Goal: Task Accomplishment & Management: Use online tool/utility

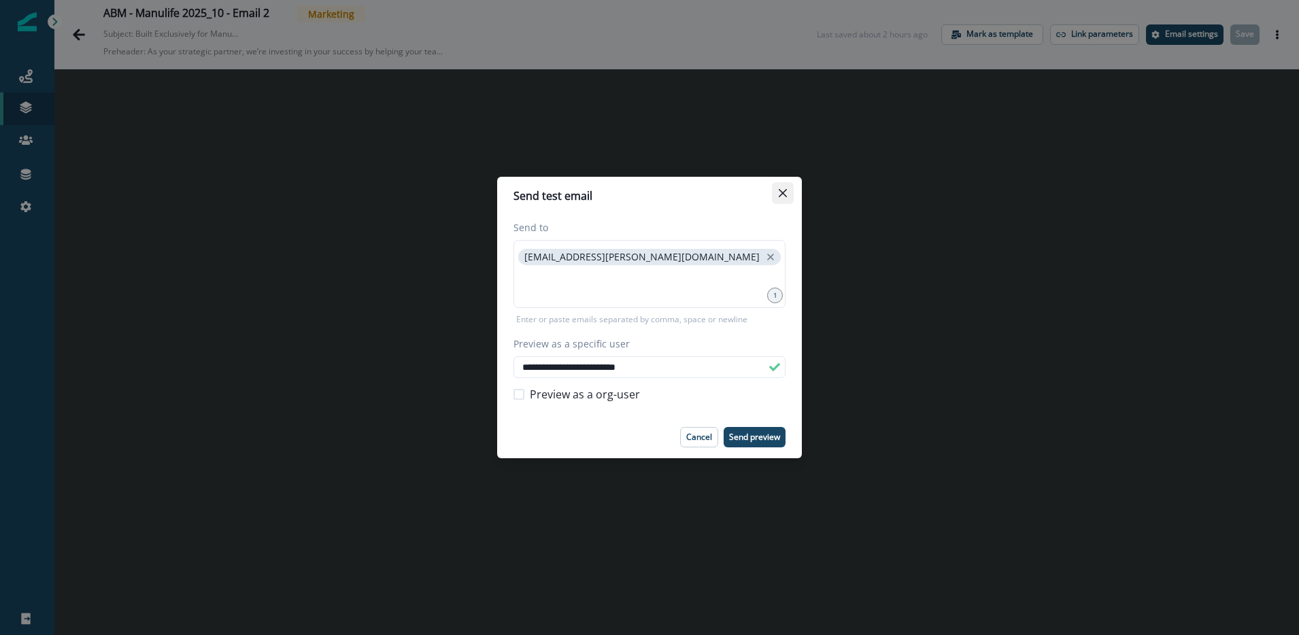
click at [782, 194] on icon "Close" at bounding box center [783, 193] width 8 height 8
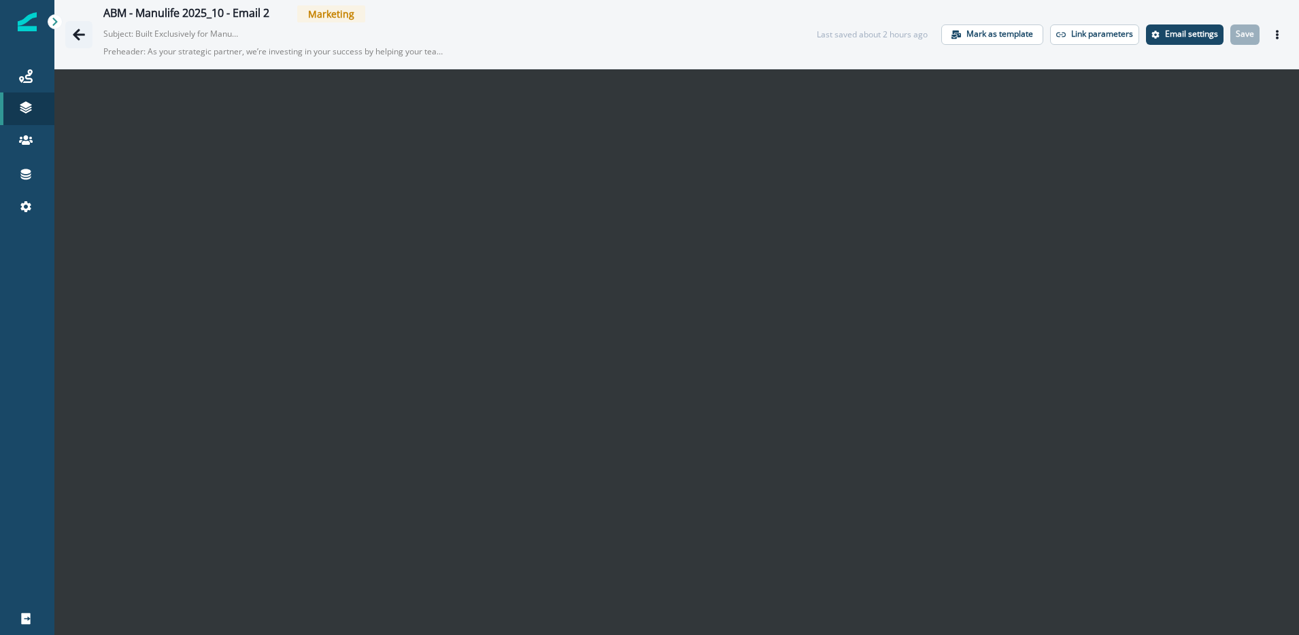
click at [77, 33] on icon "Go back" at bounding box center [79, 35] width 14 height 14
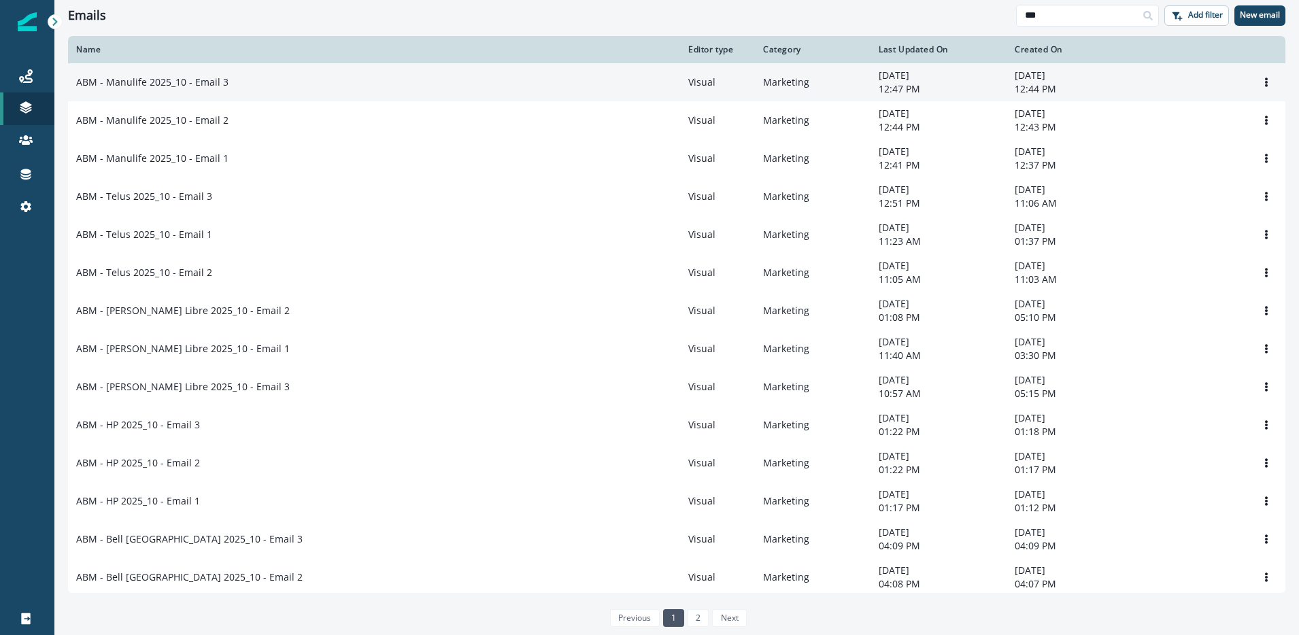
click at [202, 86] on p "ABM - Manulife 2025_10 - Email 3" at bounding box center [152, 82] width 152 height 14
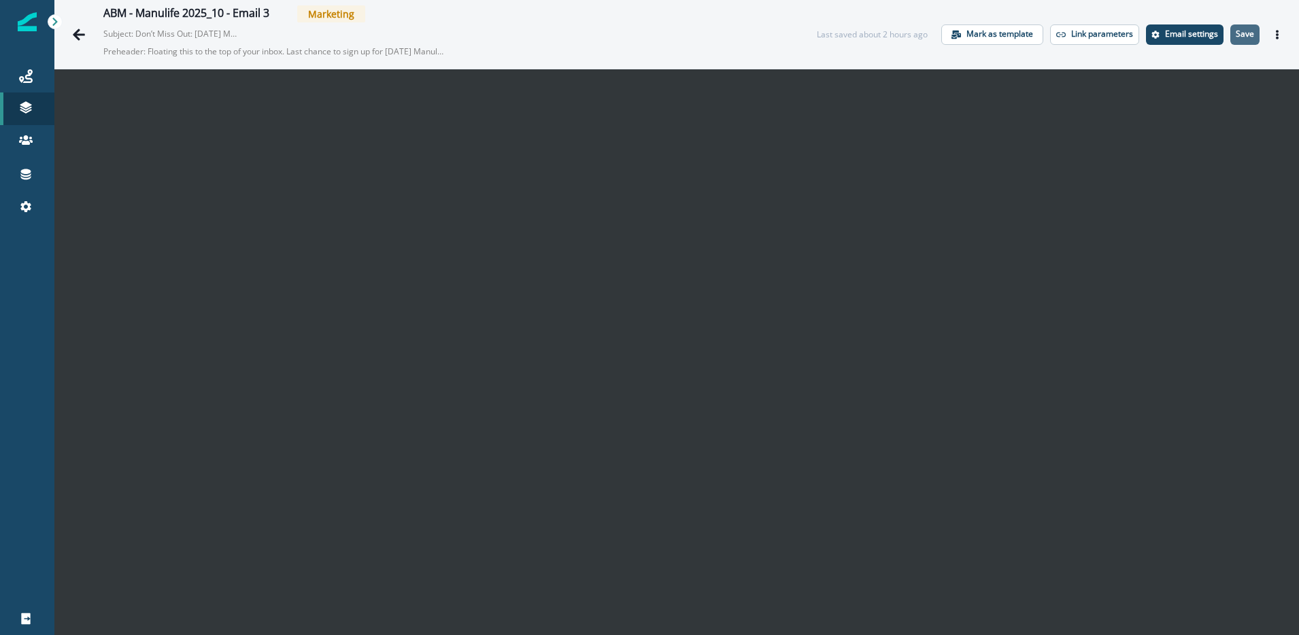
click at [1237, 36] on p "Save" at bounding box center [1245, 34] width 18 height 10
click at [80, 35] on icon "Go back" at bounding box center [79, 35] width 14 height 14
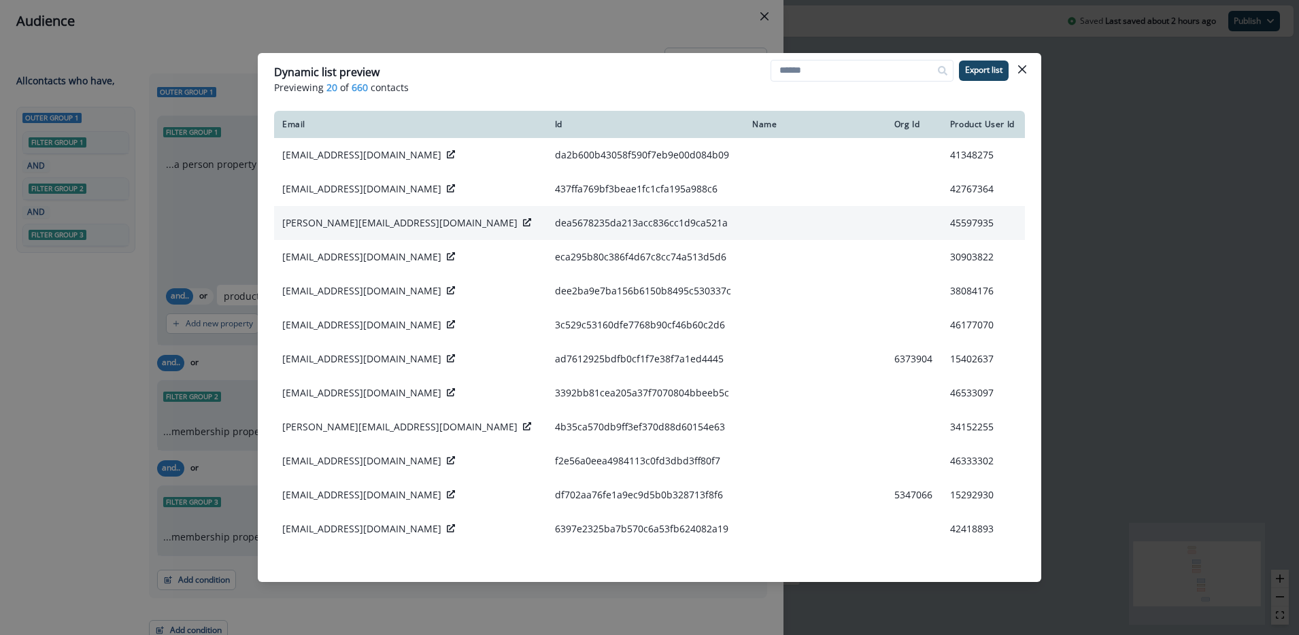
scroll to position [1, 0]
drag, startPoint x: 1023, startPoint y: 72, endPoint x: 1006, endPoint y: 69, distance: 17.2
click at [1023, 72] on icon "Close" at bounding box center [1022, 69] width 8 height 8
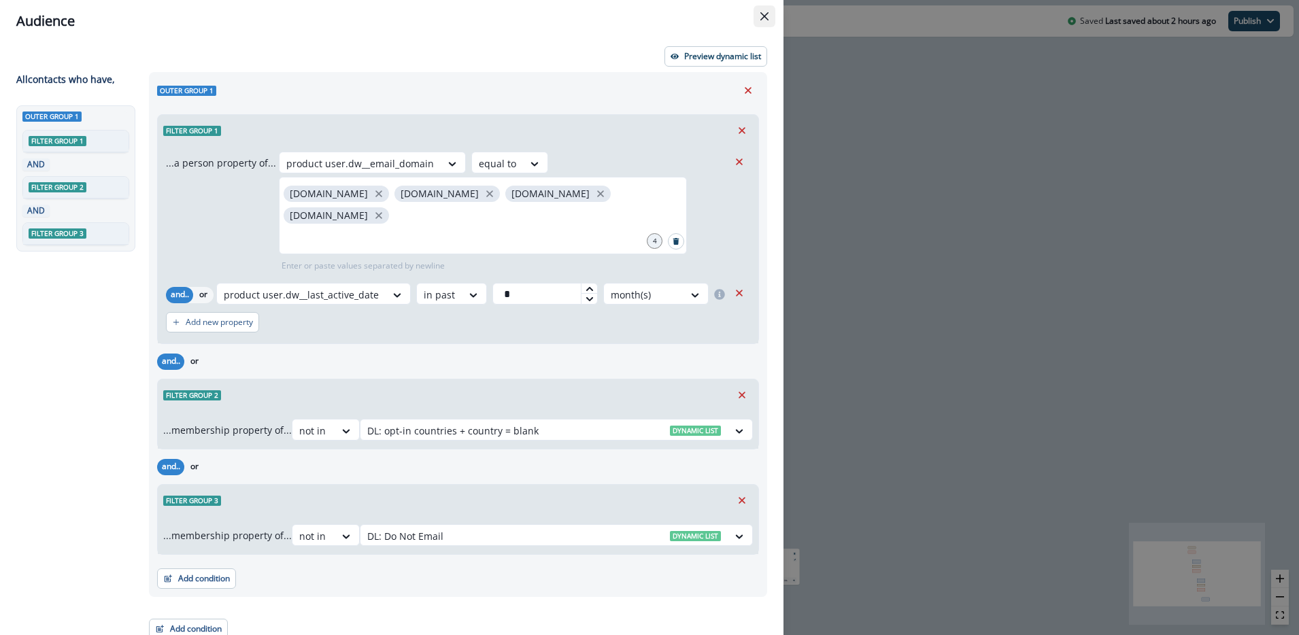
click at [764, 17] on icon "Close" at bounding box center [764, 16] width 8 height 8
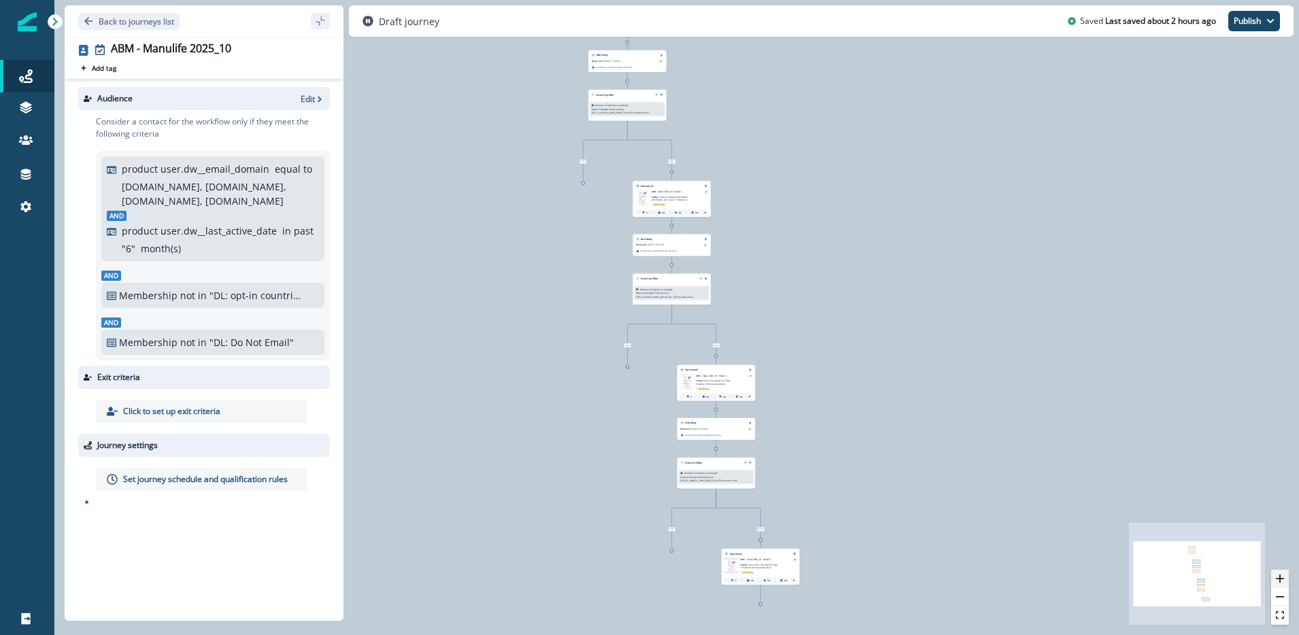
click at [1280, 578] on icon "zoom in" at bounding box center [1280, 579] width 8 height 8
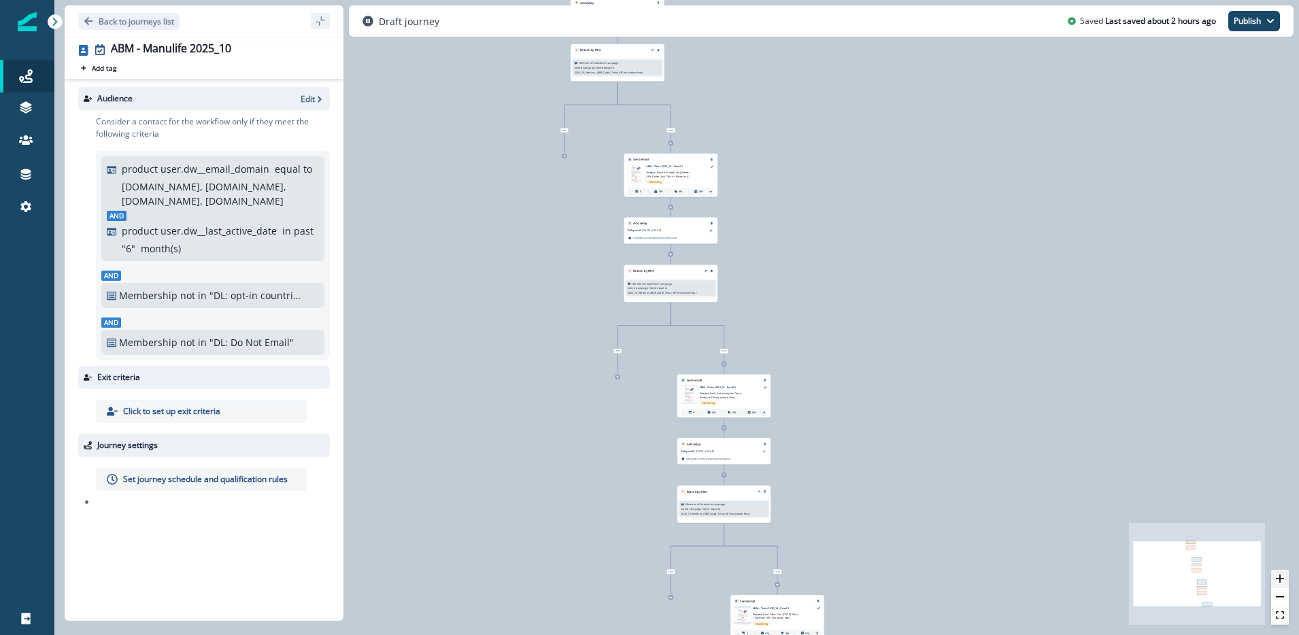
click at [1280, 578] on icon "zoom in" at bounding box center [1280, 579] width 8 height 8
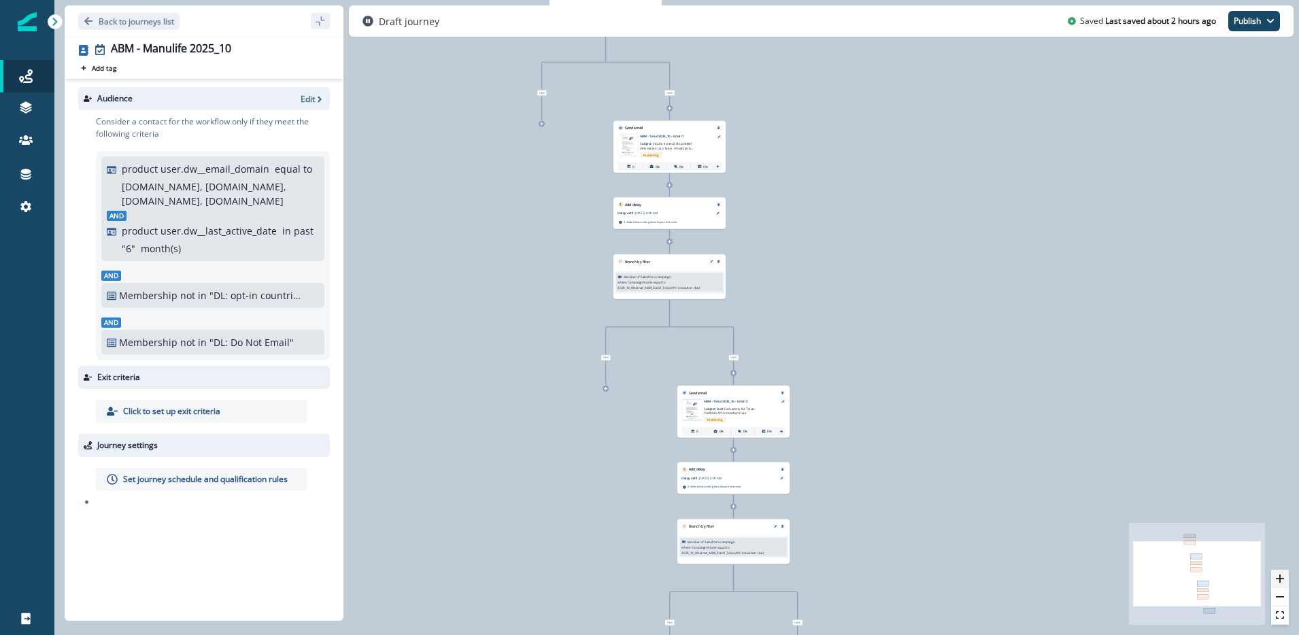
click at [1280, 578] on icon "zoom in" at bounding box center [1280, 579] width 8 height 8
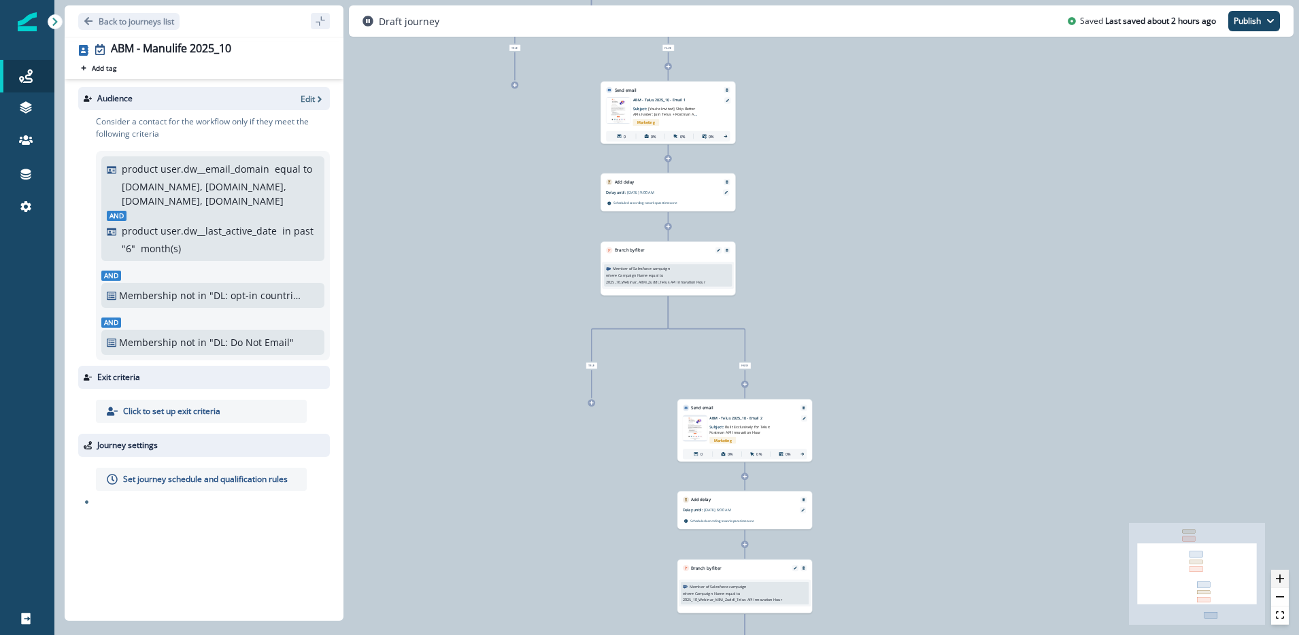
click at [1280, 578] on icon "zoom in" at bounding box center [1280, 579] width 8 height 8
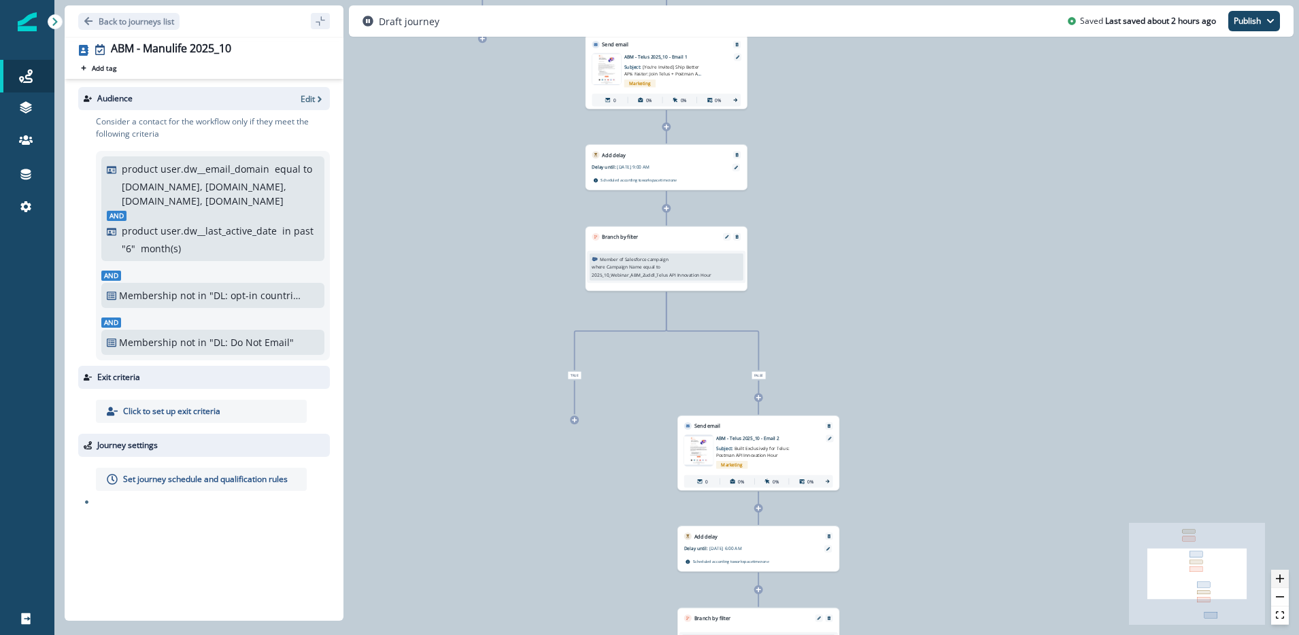
click at [1280, 578] on icon "zoom in" at bounding box center [1280, 579] width 8 height 8
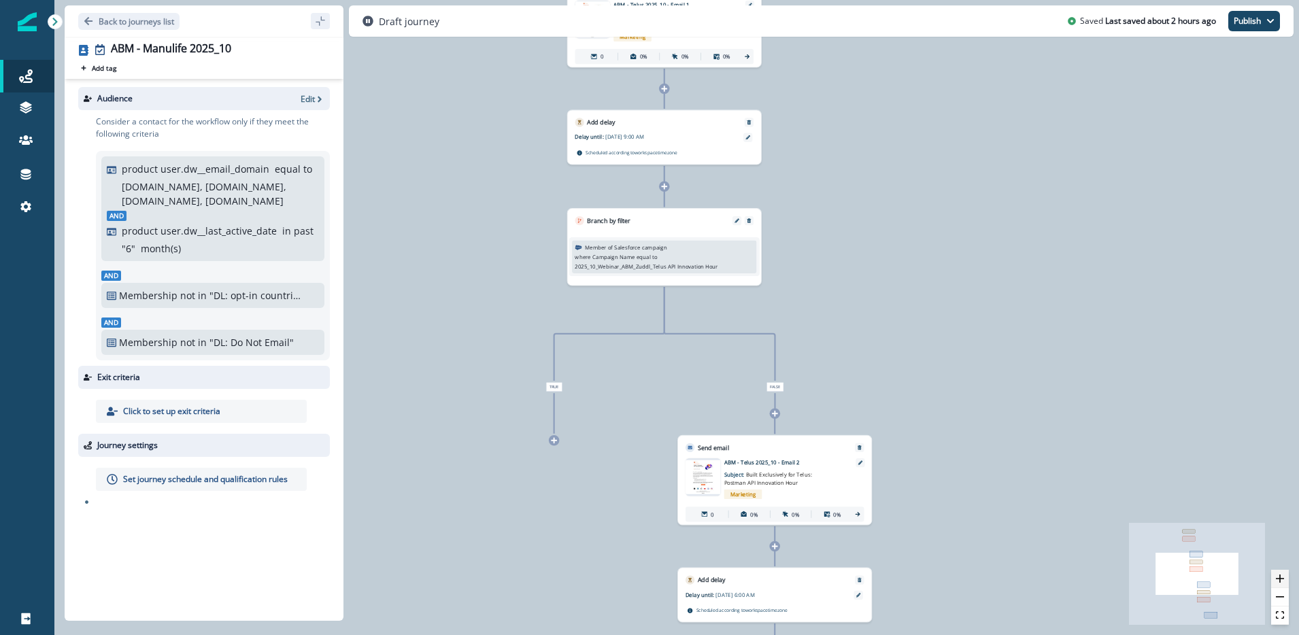
click at [1280, 578] on icon "zoom in" at bounding box center [1280, 579] width 8 height 8
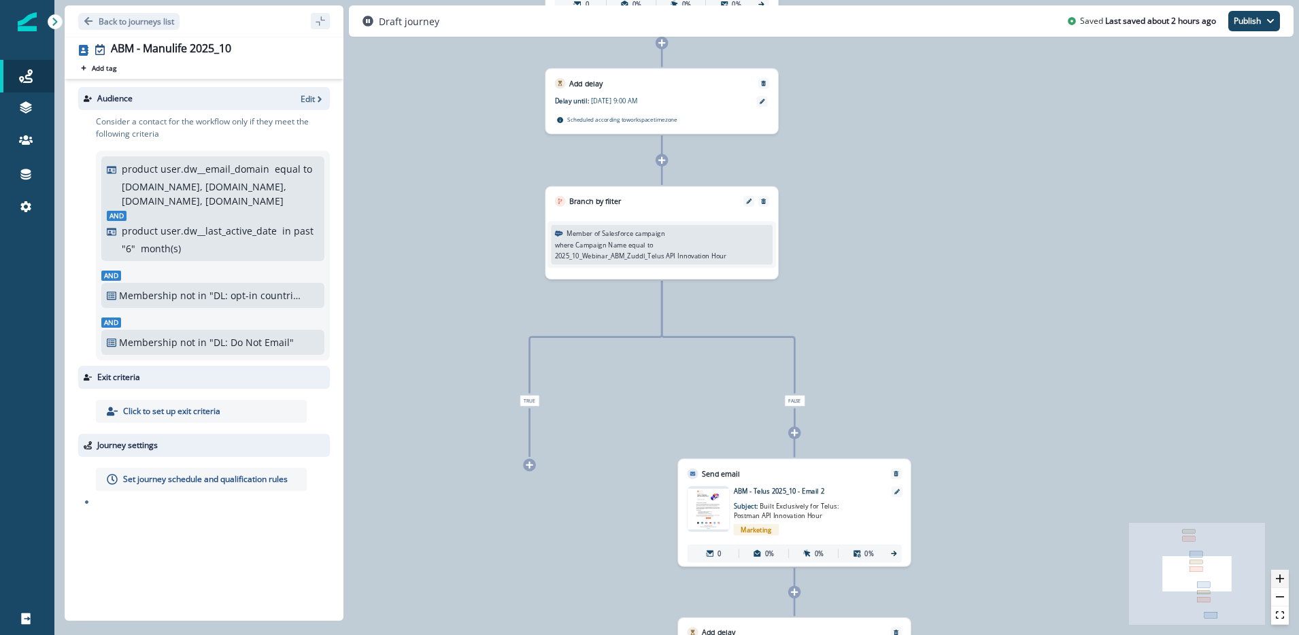
click at [1280, 578] on icon "zoom in" at bounding box center [1280, 579] width 8 height 8
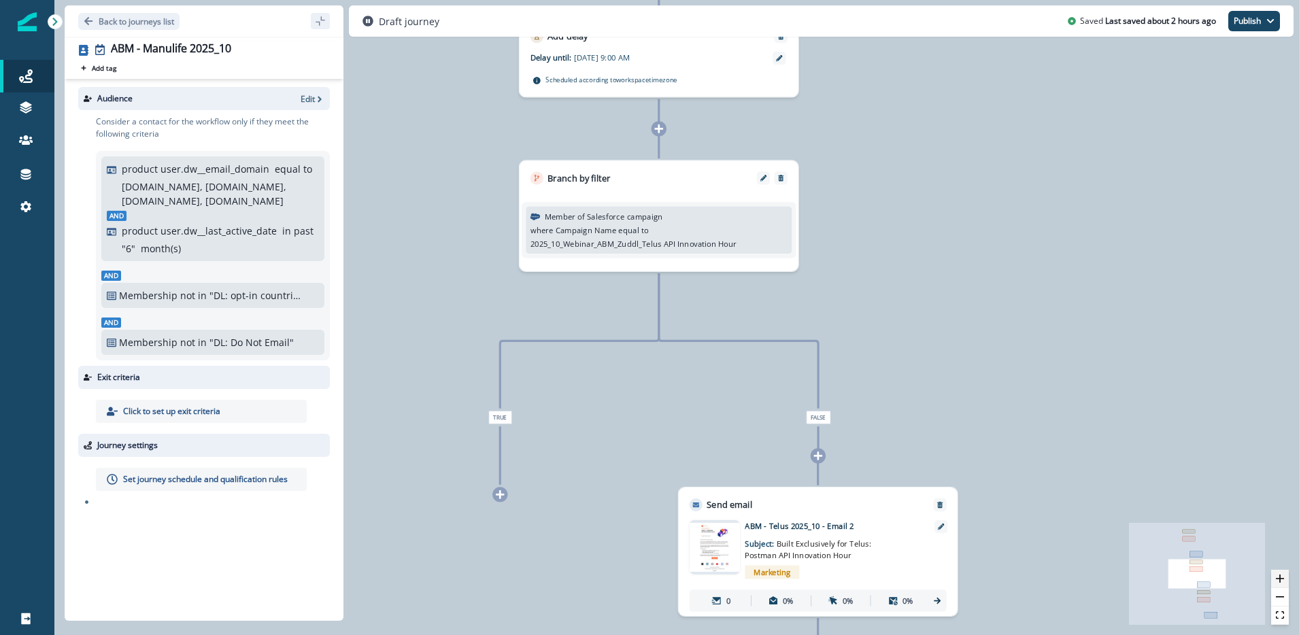
click at [1280, 578] on icon "zoom in" at bounding box center [1280, 579] width 8 height 8
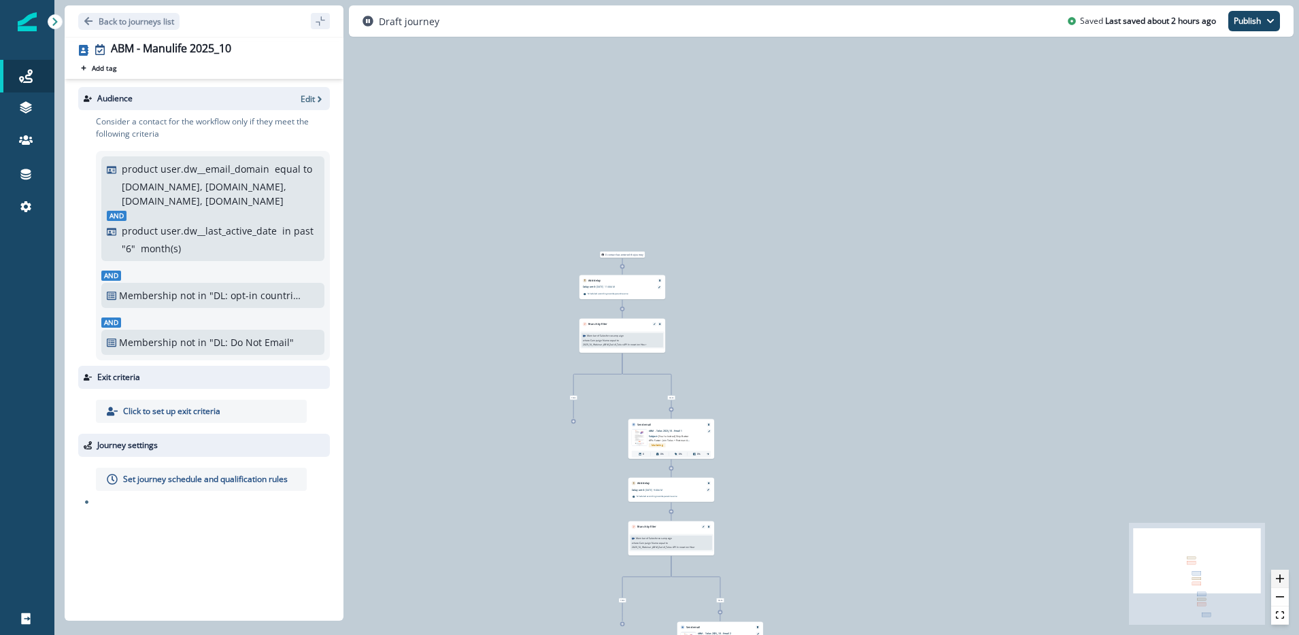
click at [1278, 581] on icon "zoom in" at bounding box center [1280, 579] width 8 height 8
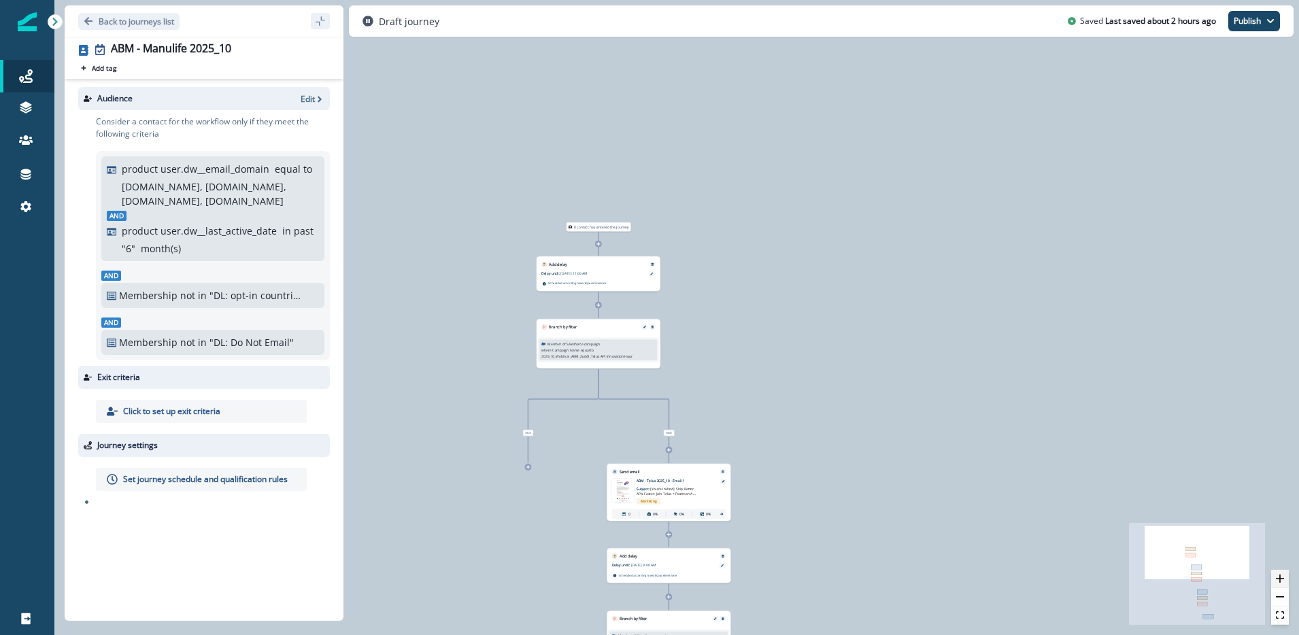
click at [1278, 581] on icon "zoom in" at bounding box center [1280, 579] width 8 height 8
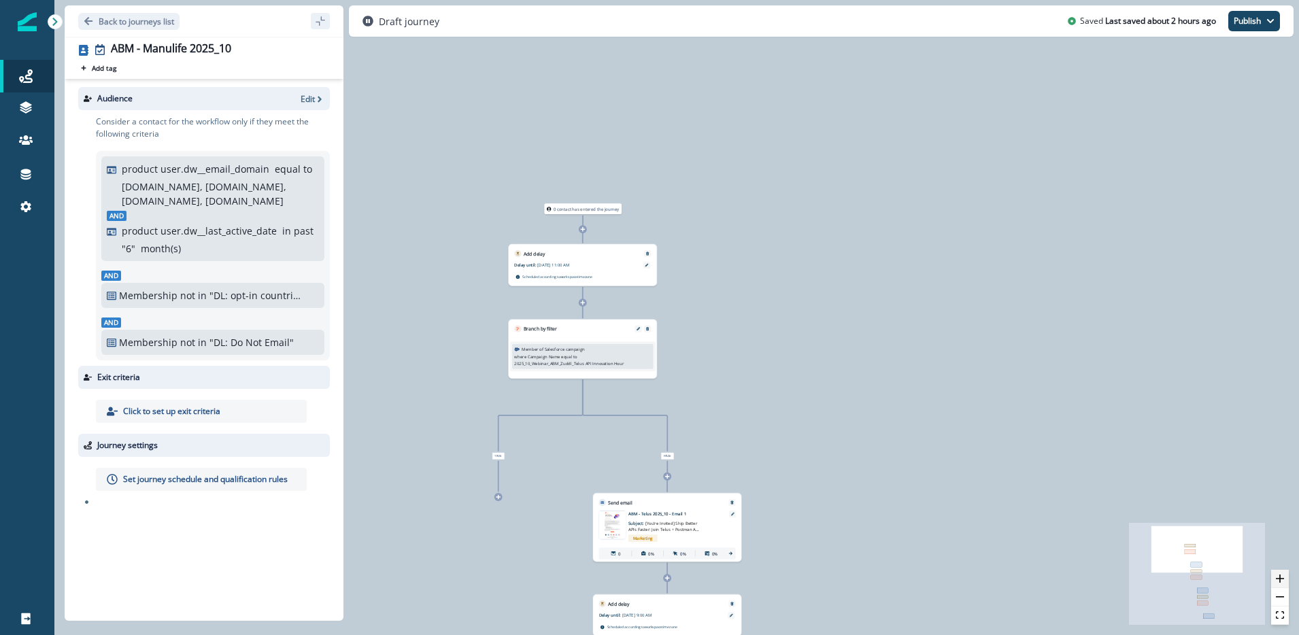
click at [1278, 581] on icon "zoom in" at bounding box center [1280, 579] width 8 height 8
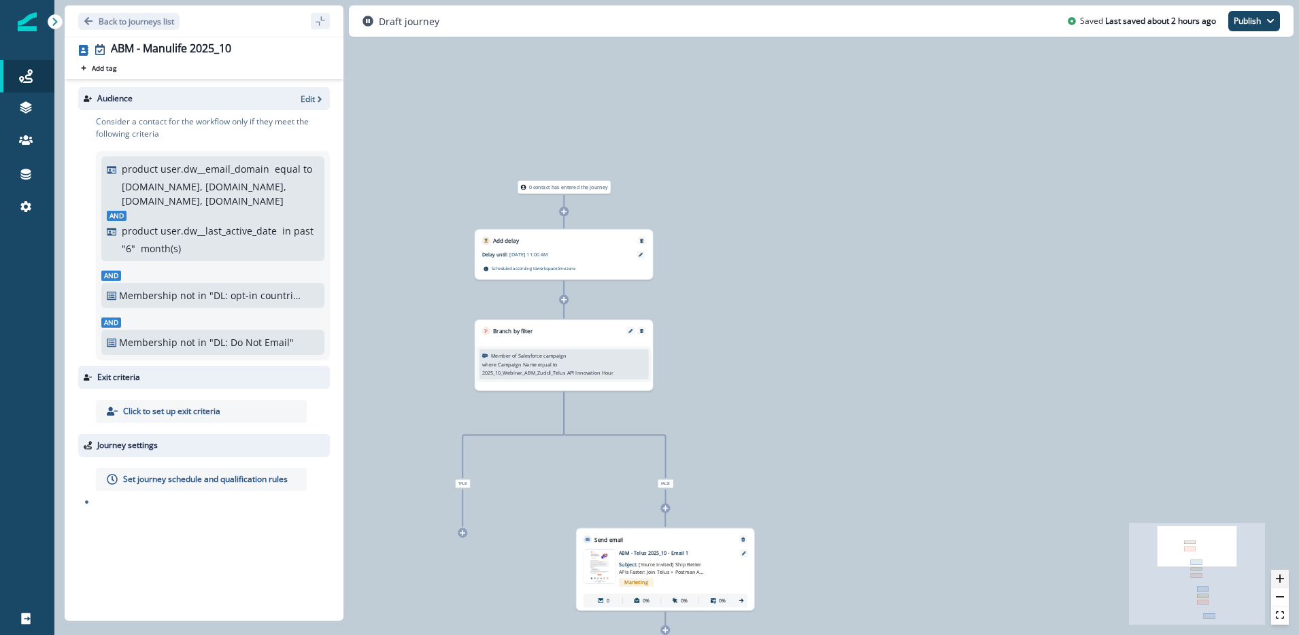
click at [1278, 581] on icon "zoom in" at bounding box center [1280, 579] width 8 height 8
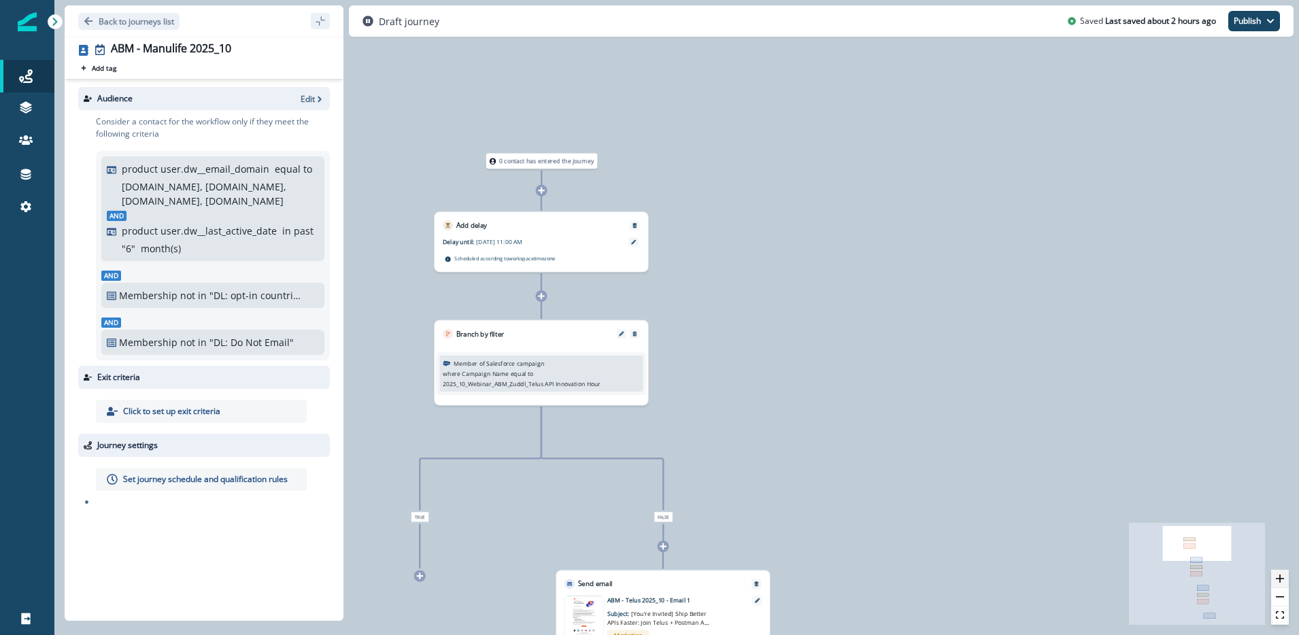
click at [1278, 581] on icon "zoom in" at bounding box center [1280, 579] width 8 height 8
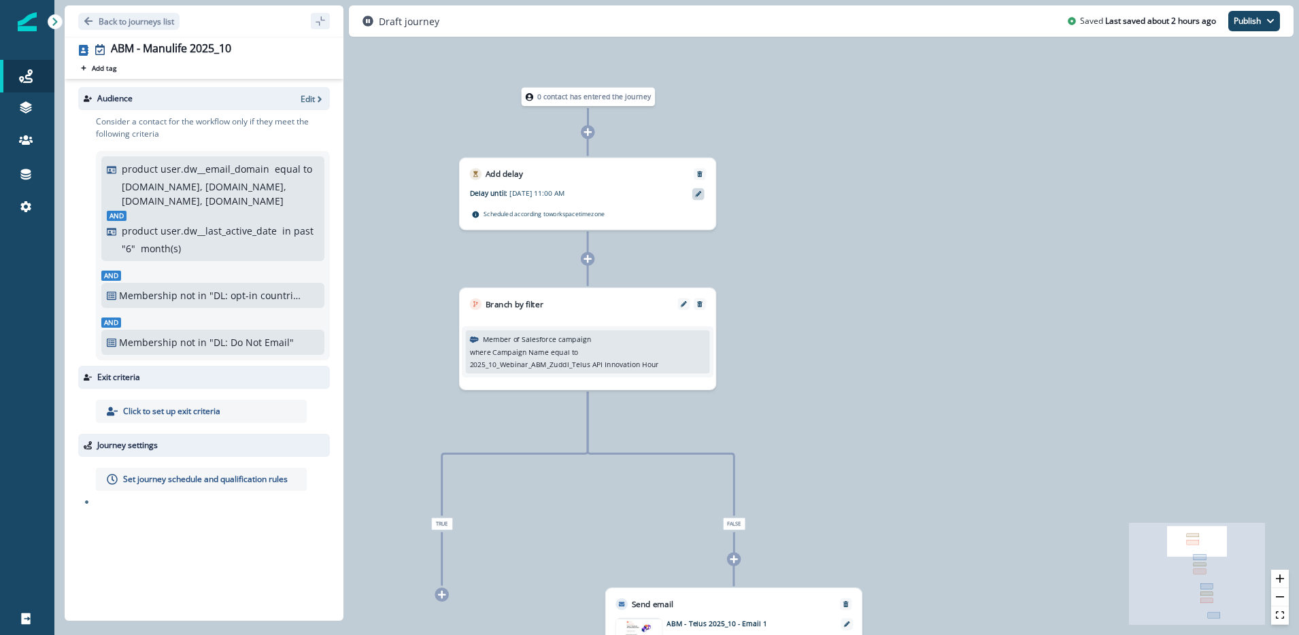
click at [693, 192] on div at bounding box center [698, 194] width 12 height 12
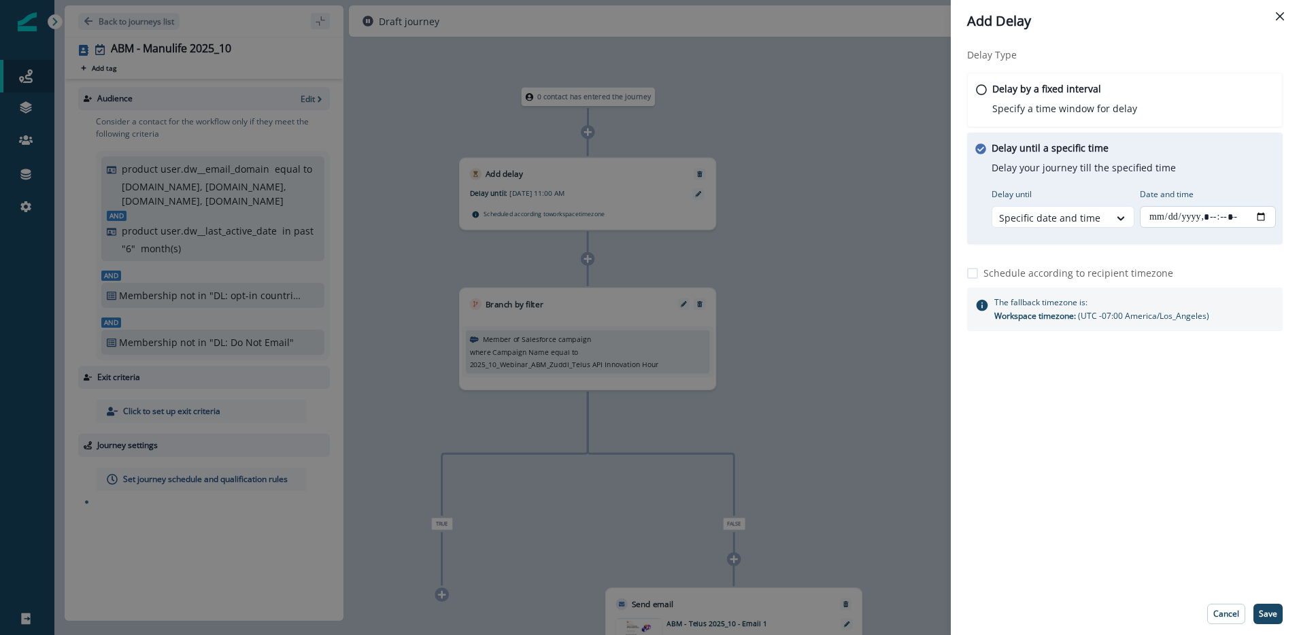
click at [1179, 214] on input "Date and time" at bounding box center [1208, 217] width 136 height 22
click at [1259, 215] on input "Date and time" at bounding box center [1208, 217] width 136 height 22
type input "**********"
click at [1229, 464] on div "Delay Type Delay by a fixed interval Specify a time window for delay Delay unti…" at bounding box center [1125, 317] width 348 height 551
click at [1263, 615] on p "Save" at bounding box center [1268, 614] width 18 height 10
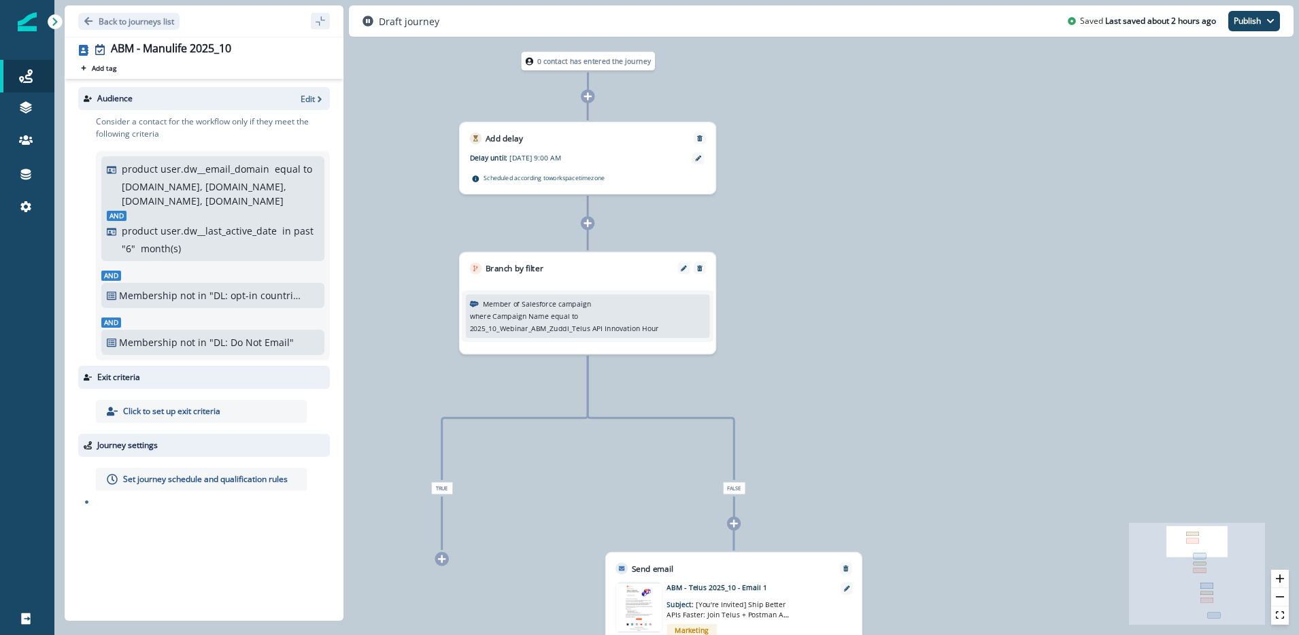
click at [591, 326] on p "2025_10_Webinar_ABM_Zuddl_Telus API Innovation Hour" at bounding box center [564, 329] width 189 height 10
click at [681, 265] on icon "Edit" at bounding box center [684, 268] width 6 height 6
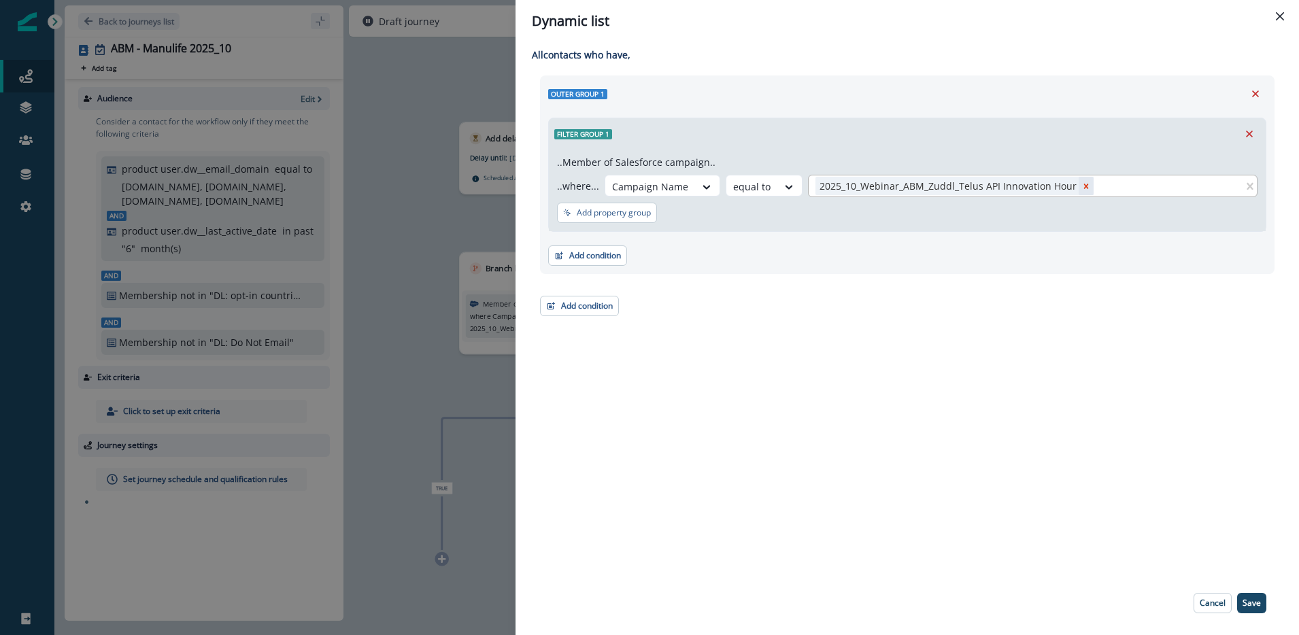
click at [1081, 183] on icon "Remove 2025_10_Webinar_ABM_Zuddl_Telus API Innovation Hour" at bounding box center [1086, 187] width 10 height 10
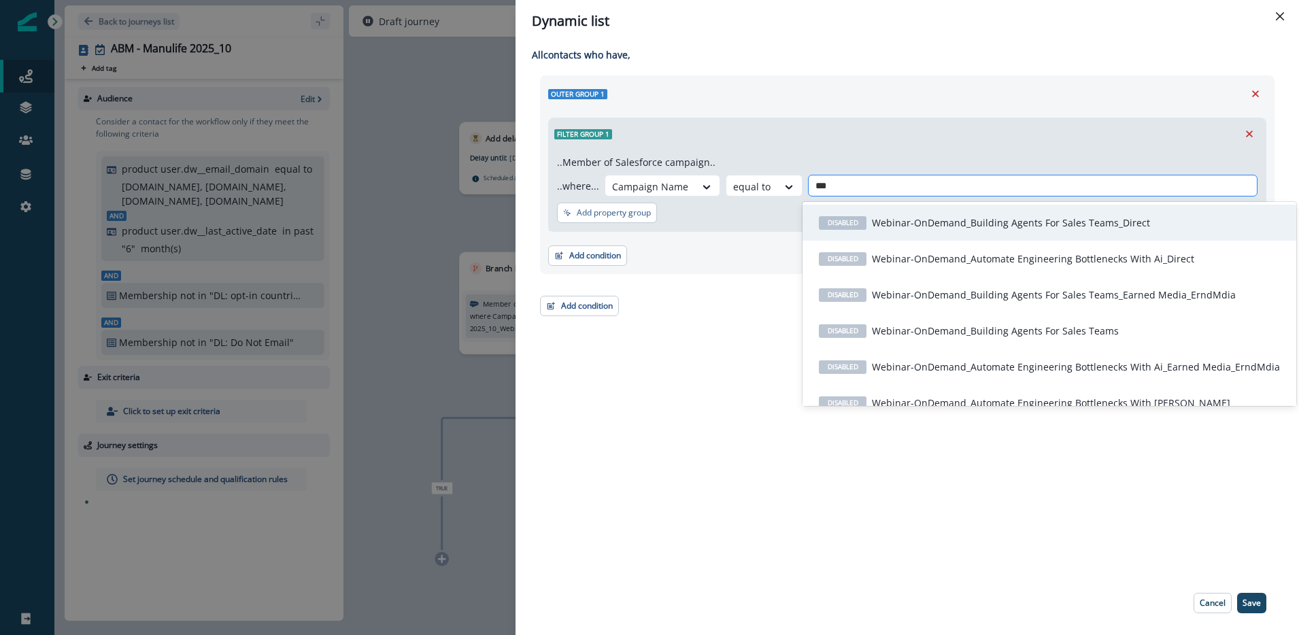
type input "****"
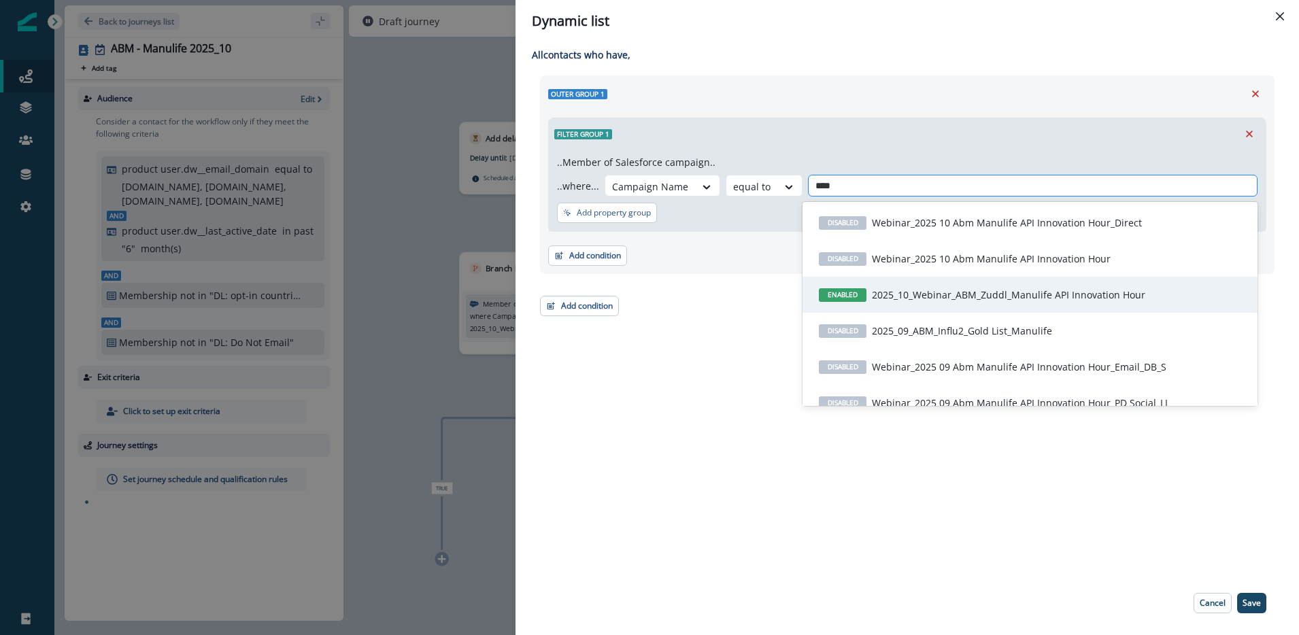
click at [974, 300] on p "2025_10_Webinar_ABM_Zuddl_Manulife API Innovation Hour" at bounding box center [1008, 295] width 273 height 14
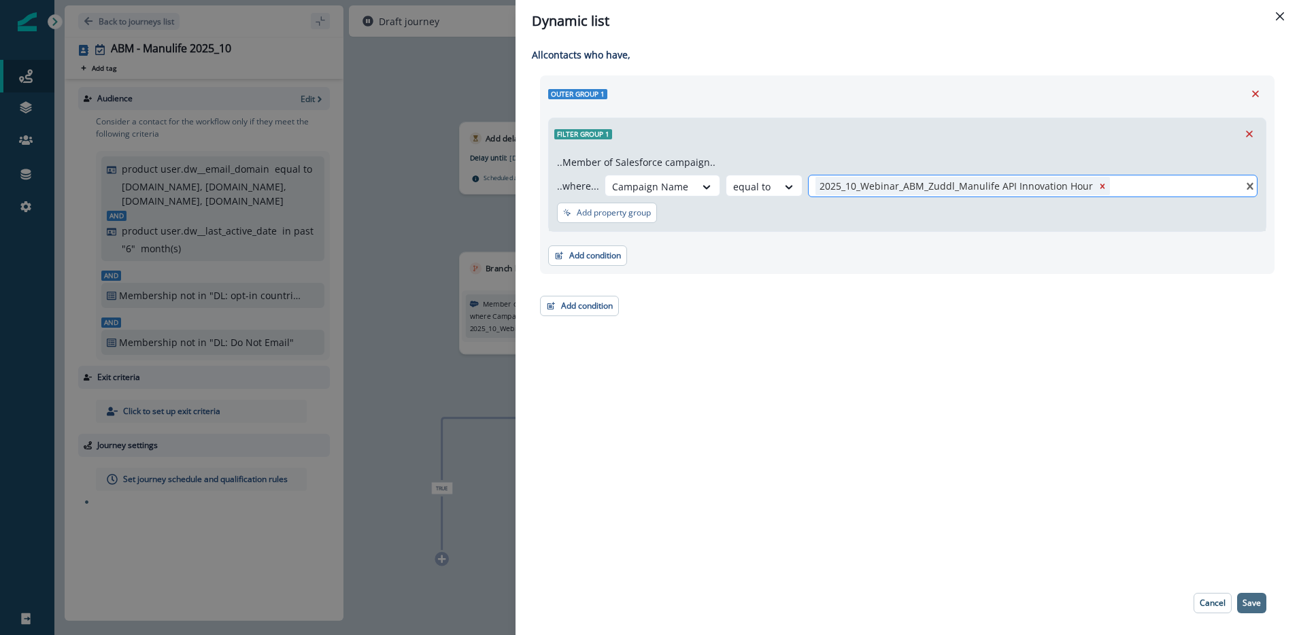
drag, startPoint x: 1250, startPoint y: 598, endPoint x: 1151, endPoint y: 564, distance: 104.9
click at [1250, 598] on p "Save" at bounding box center [1251, 603] width 18 height 10
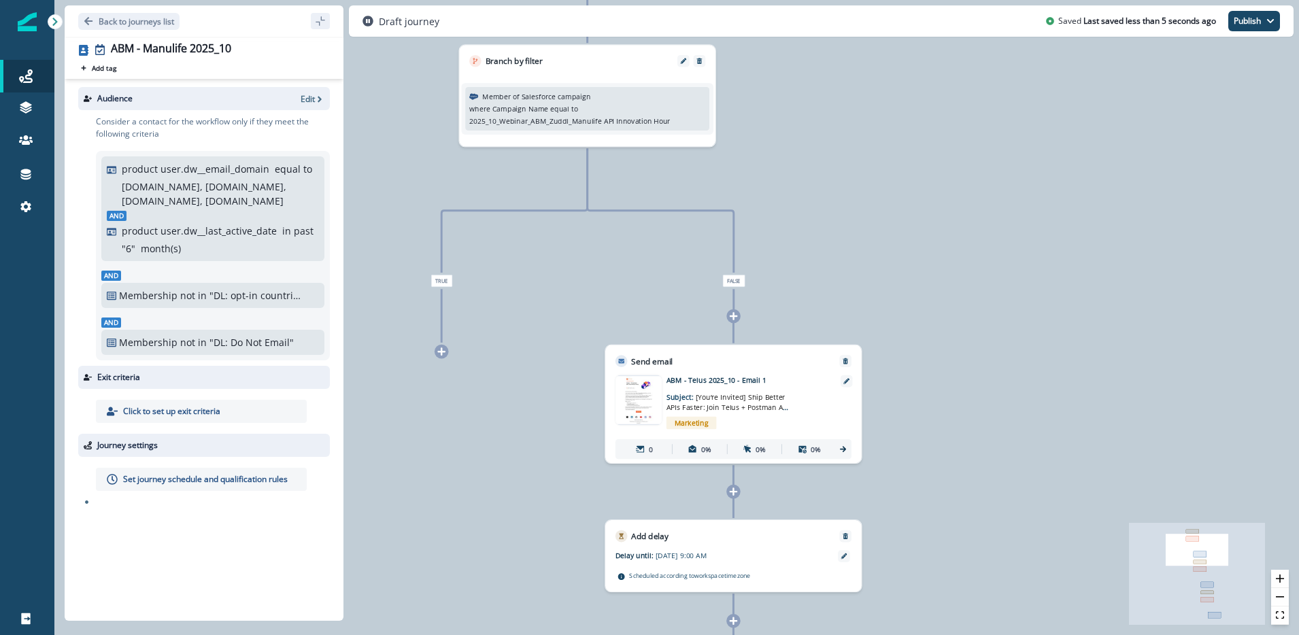
click at [806, 403] on div "ABM - Telus 2025_10 - Email 1 Subject: [You’re Invited] Ship Better APIs Faster…" at bounding box center [748, 404] width 164 height 58
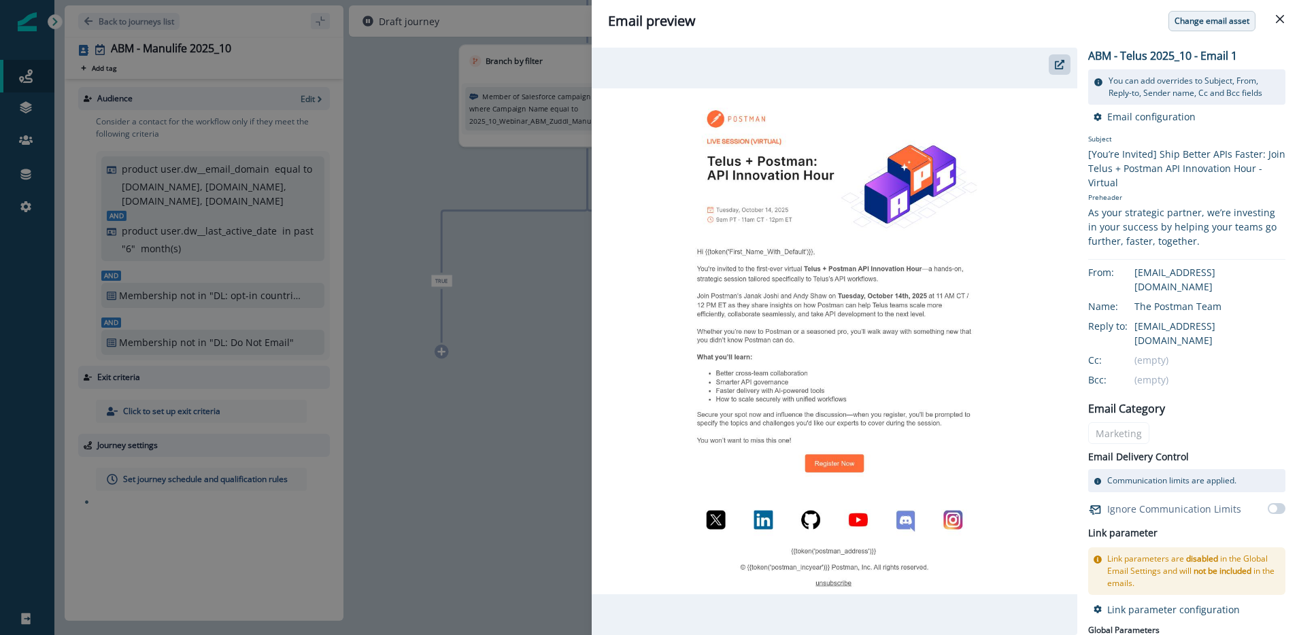
click at [1215, 27] on button "Change email asset" at bounding box center [1211, 21] width 87 height 20
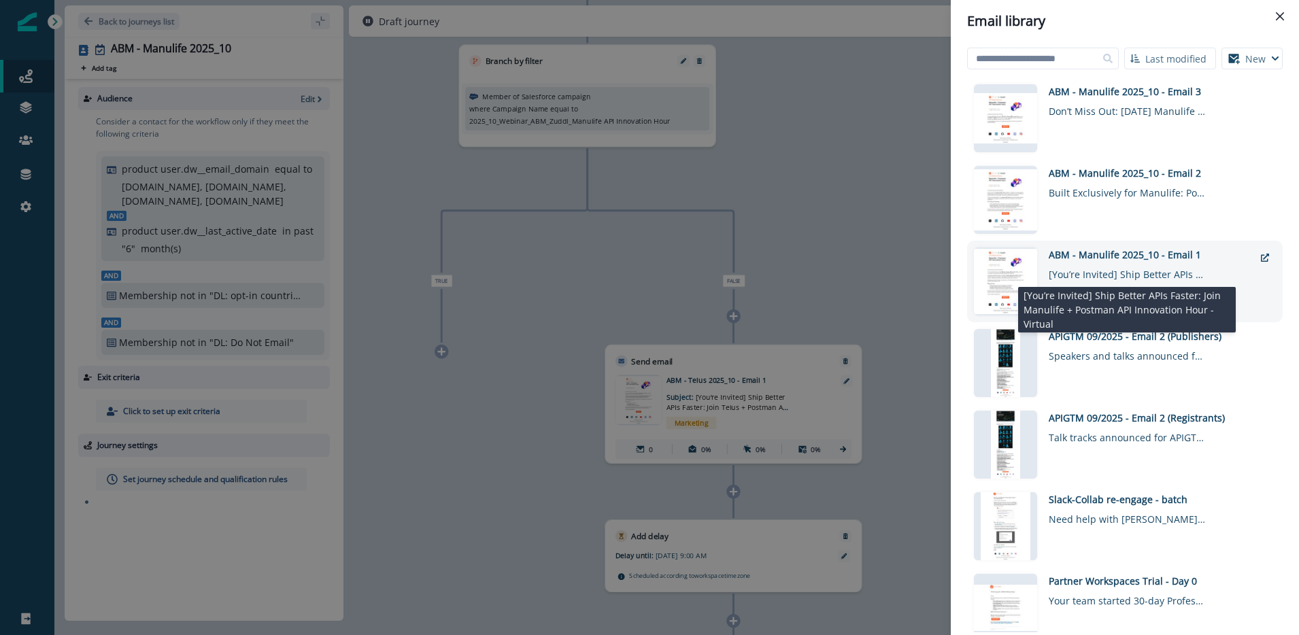
click at [1106, 267] on div "[You’re Invited] Ship Better APIs Faster: Join Manulife + Postman API Innovatio…" at bounding box center [1127, 272] width 156 height 20
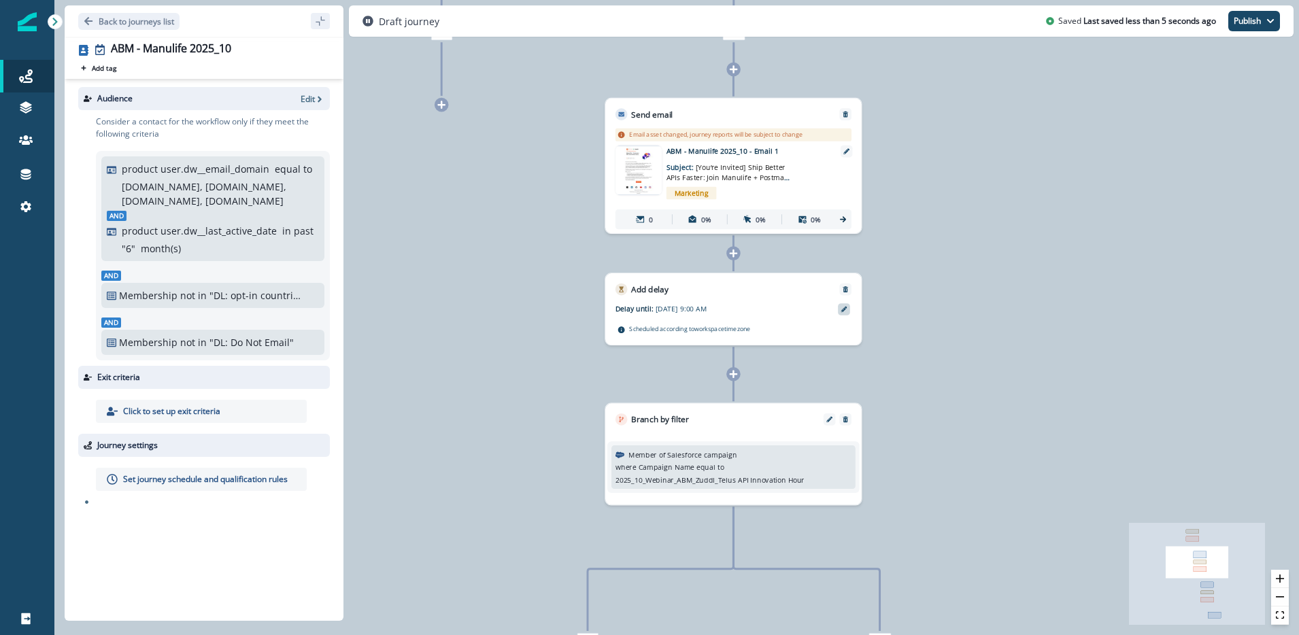
click at [843, 309] on icon at bounding box center [844, 310] width 6 height 6
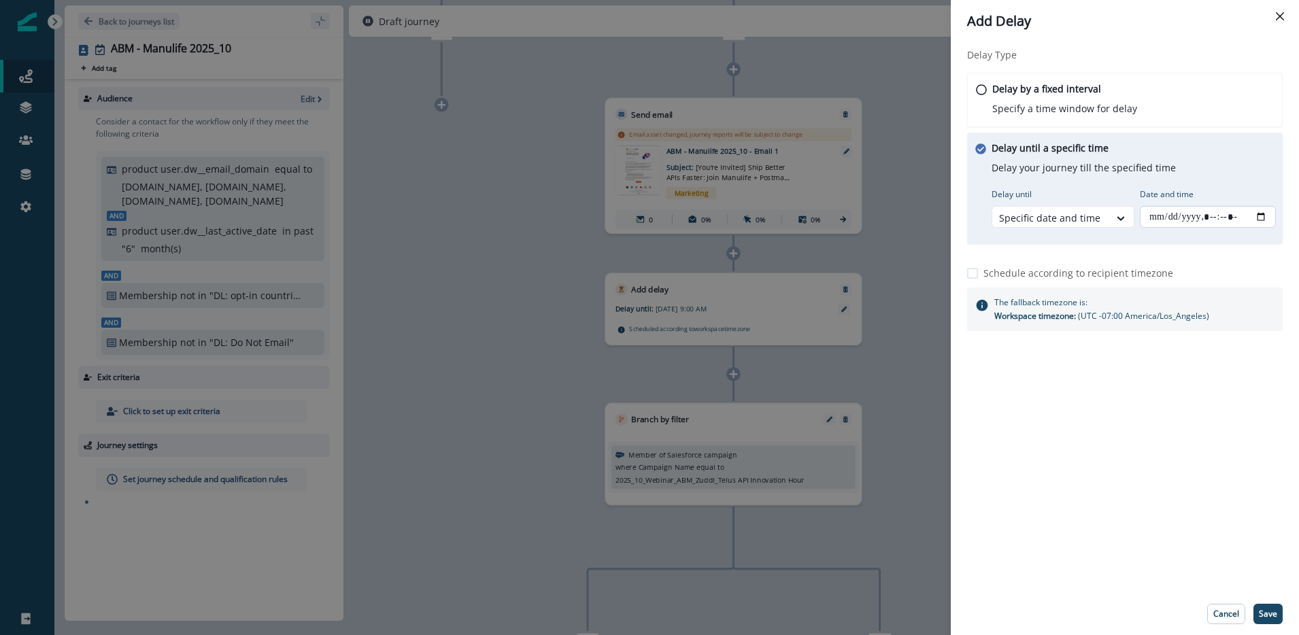
click at [1199, 219] on input "Date and time" at bounding box center [1208, 217] width 136 height 22
click at [1259, 216] on input "Date and time" at bounding box center [1208, 217] width 136 height 22
type input "**********"
click at [1130, 515] on div "Delay Type Delay by a fixed interval Specify a time window for delay Delay unti…" at bounding box center [1125, 317] width 348 height 551
click at [1271, 613] on p "Save" at bounding box center [1268, 614] width 18 height 10
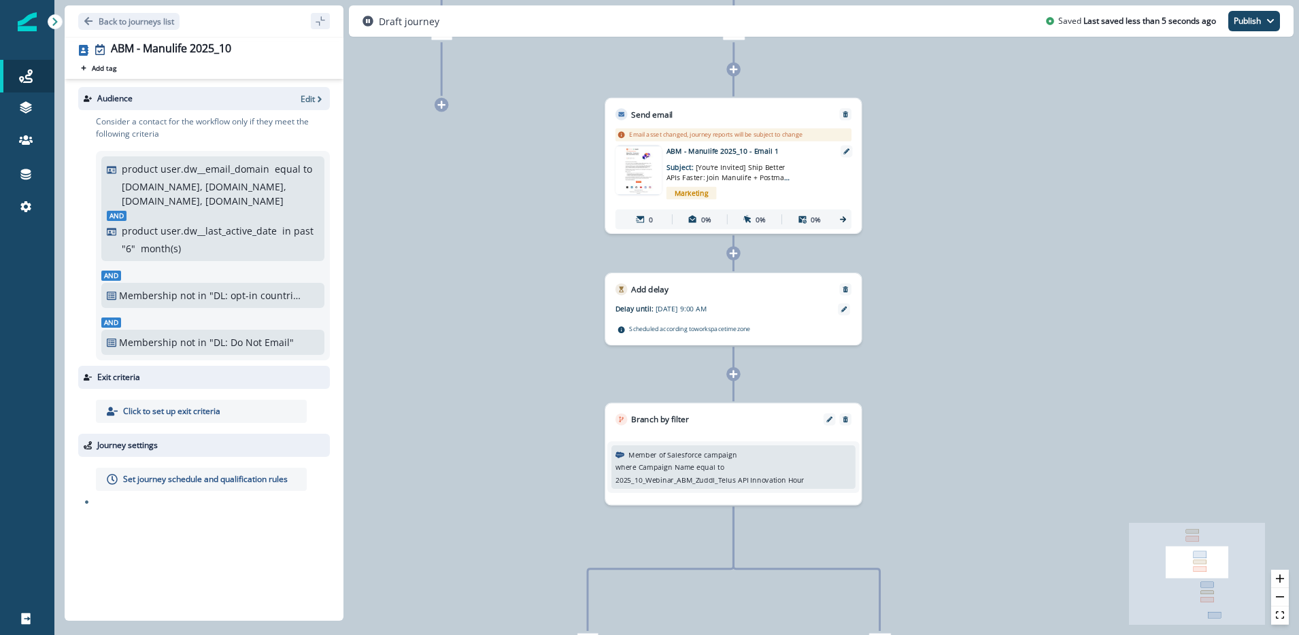
click at [806, 454] on div "Member of Salesforce campaign where Campaign Name equal to 2025_10_Webinar_ABM_…" at bounding box center [733, 466] width 236 height 35
click at [760, 456] on div "Member of Salesforce campaign where Campaign Name equal to 2025_10_Webinar_ABM_…" at bounding box center [733, 466] width 236 height 35
click at [831, 420] on icon "Edit" at bounding box center [829, 419] width 6 height 6
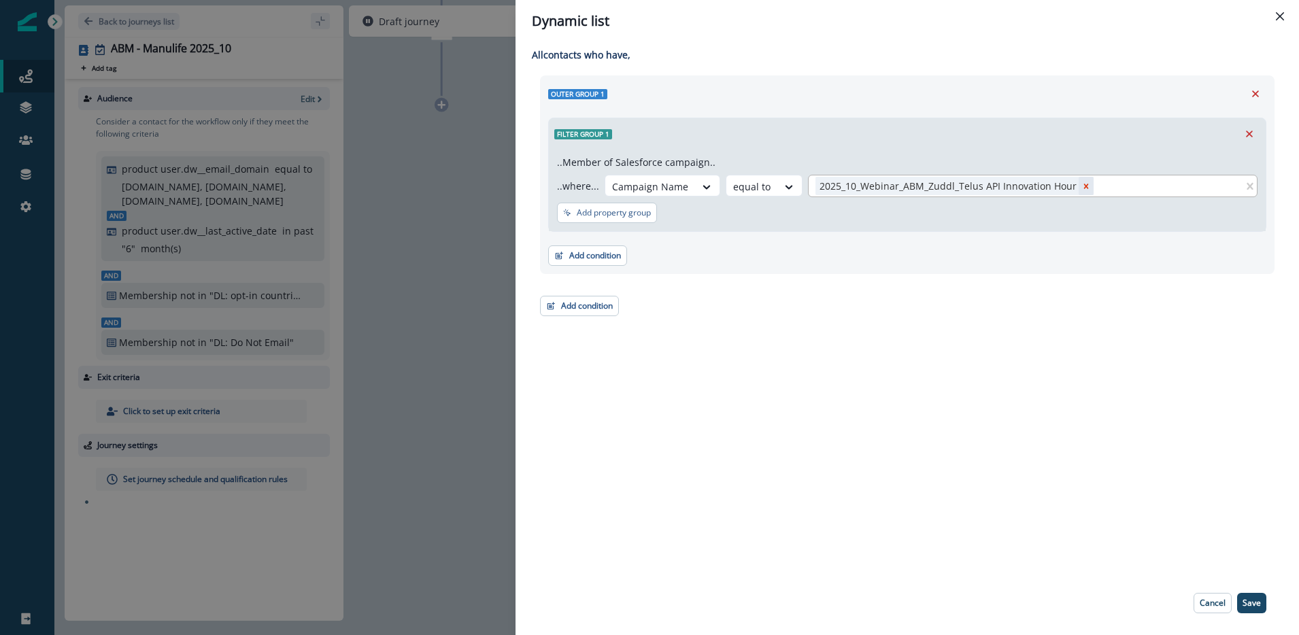
click at [1081, 182] on icon "Remove 2025_10_Webinar_ABM_Zuddl_Telus API Innovation Hour" at bounding box center [1086, 187] width 10 height 10
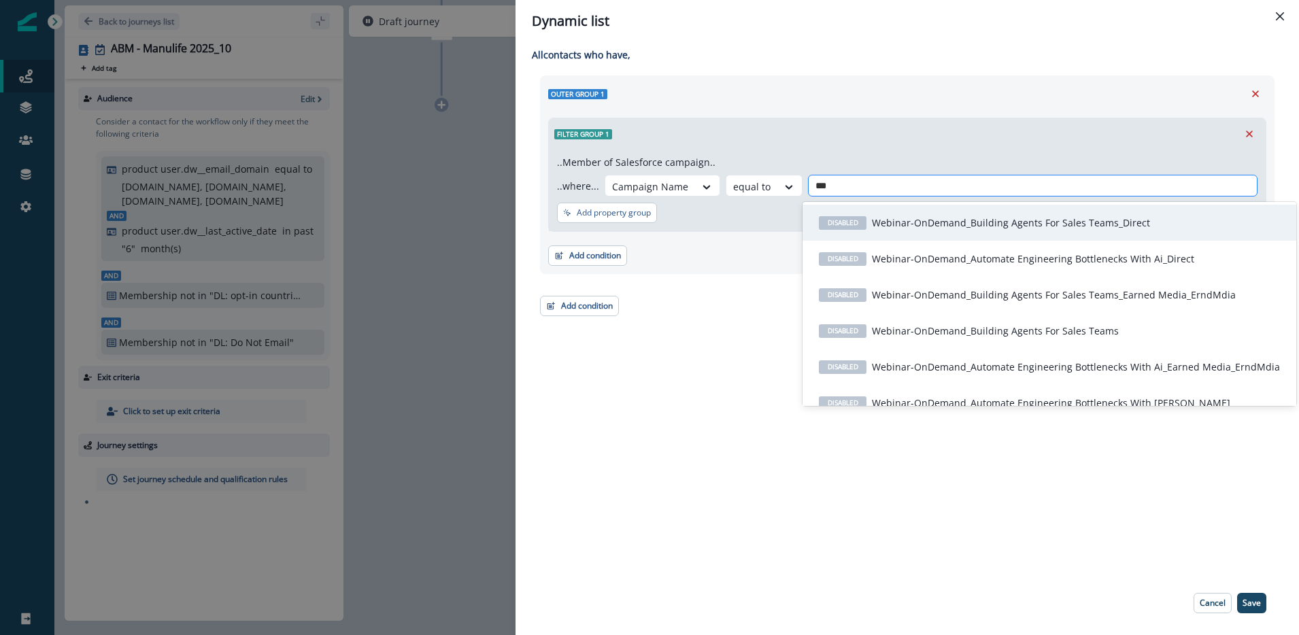
type input "****"
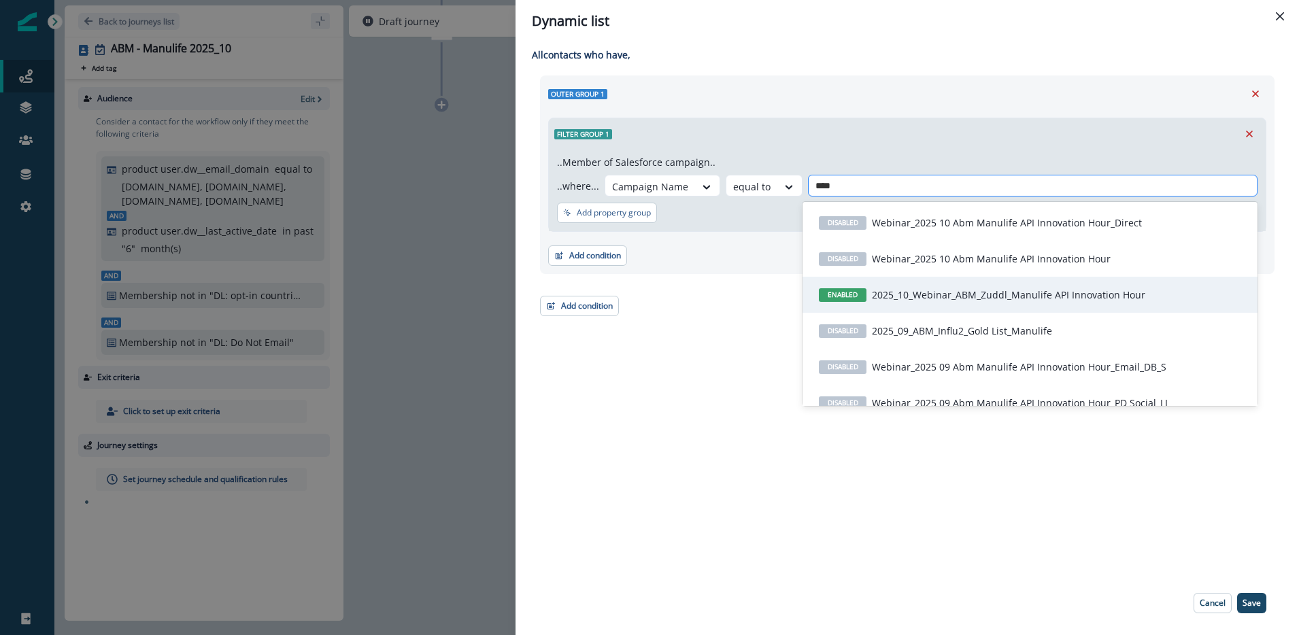
click at [1029, 301] on p "2025_10_Webinar_ABM_Zuddl_Manulife API Innovation Hour" at bounding box center [1008, 295] width 273 height 14
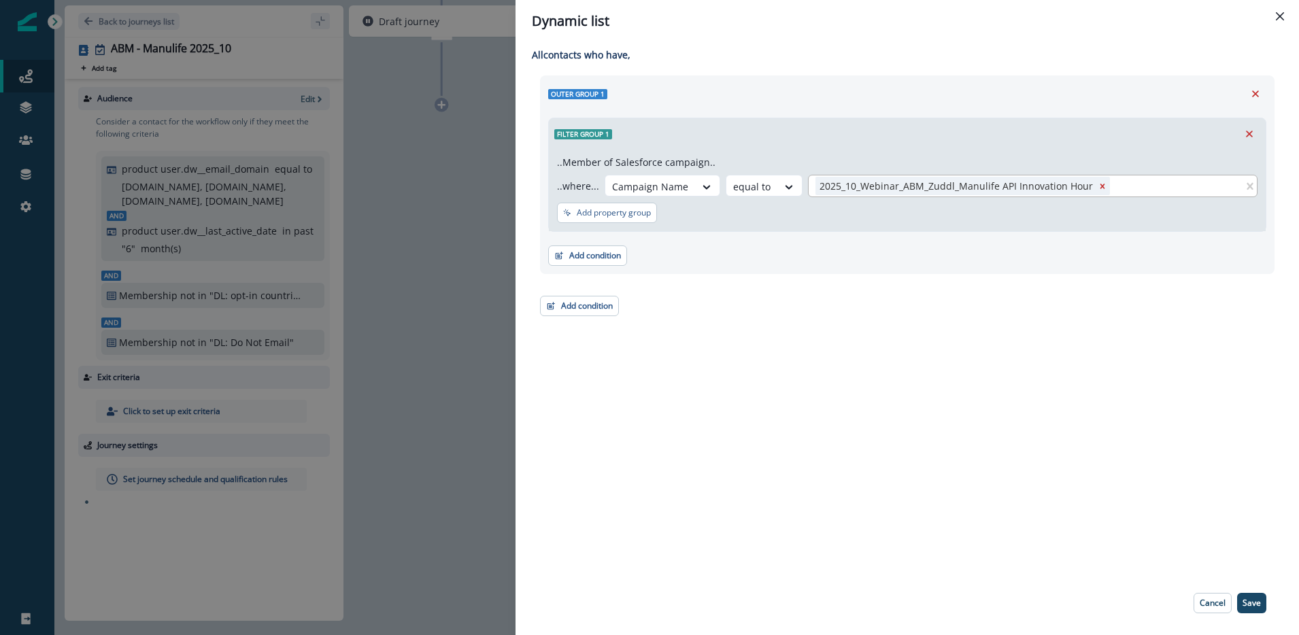
drag, startPoint x: 1250, startPoint y: 607, endPoint x: 1242, endPoint y: 604, distance: 8.6
click at [1250, 607] on p "Save" at bounding box center [1251, 603] width 18 height 10
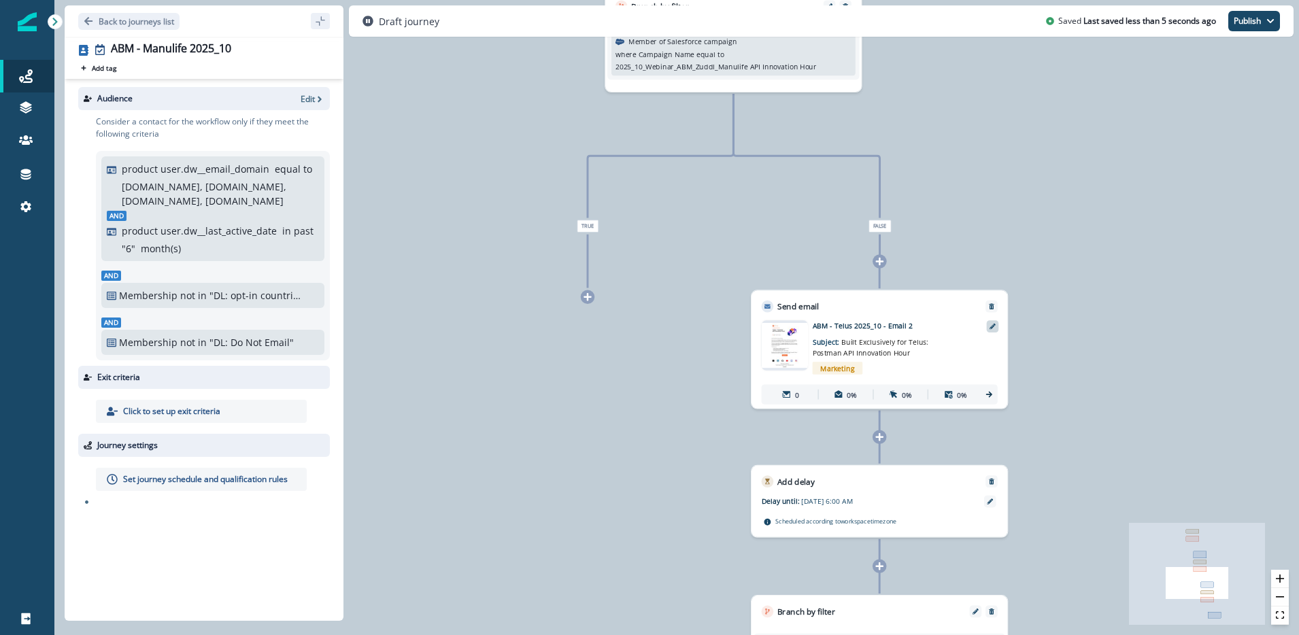
click at [993, 330] on div at bounding box center [993, 326] width 12 height 12
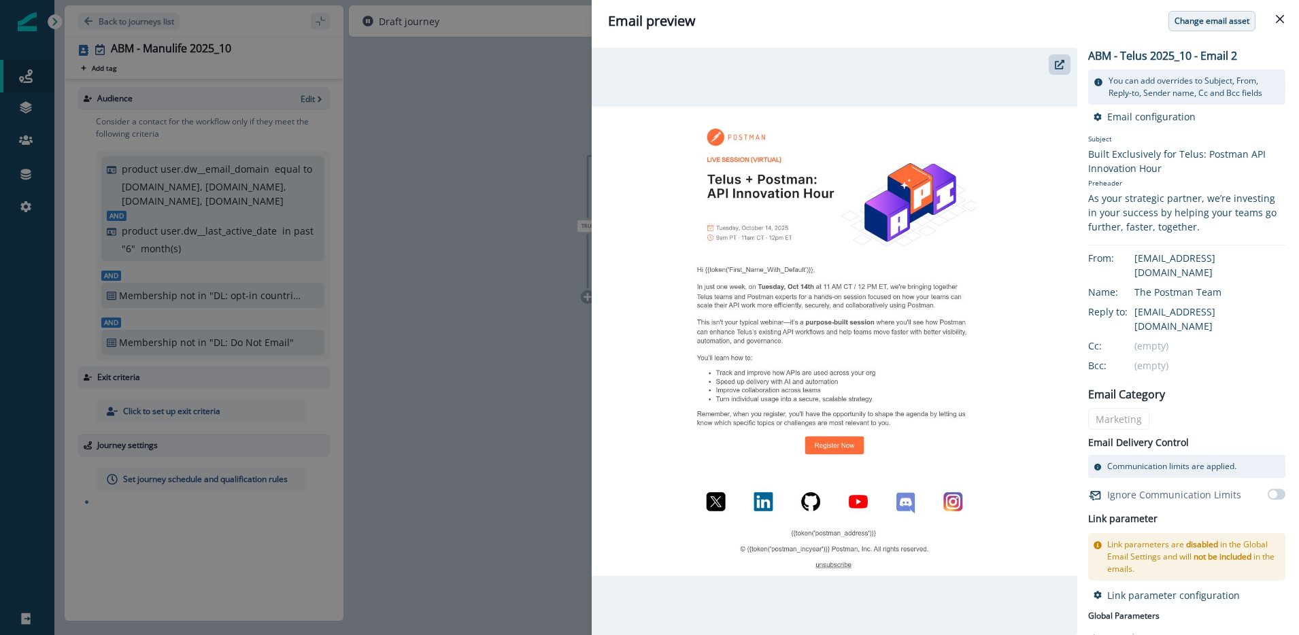
click at [1196, 25] on p "Change email asset" at bounding box center [1211, 21] width 75 height 10
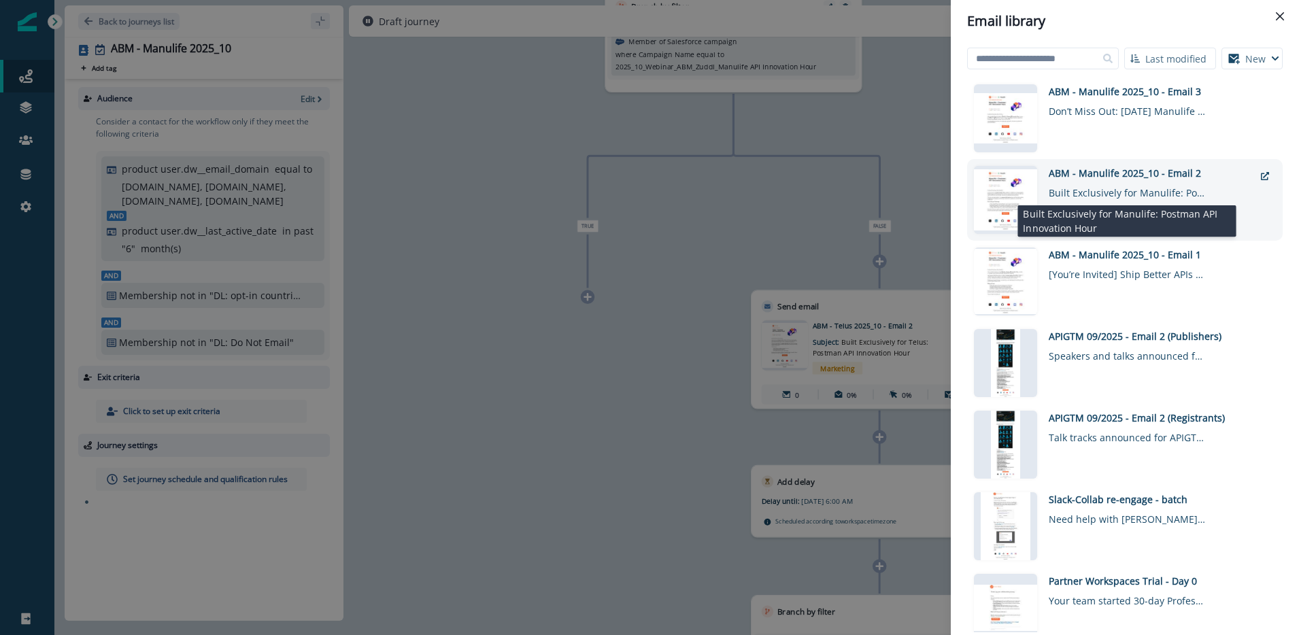
click at [1117, 188] on div "Built Exclusively for Manulife: Postman API Innovation Hour" at bounding box center [1127, 190] width 156 height 20
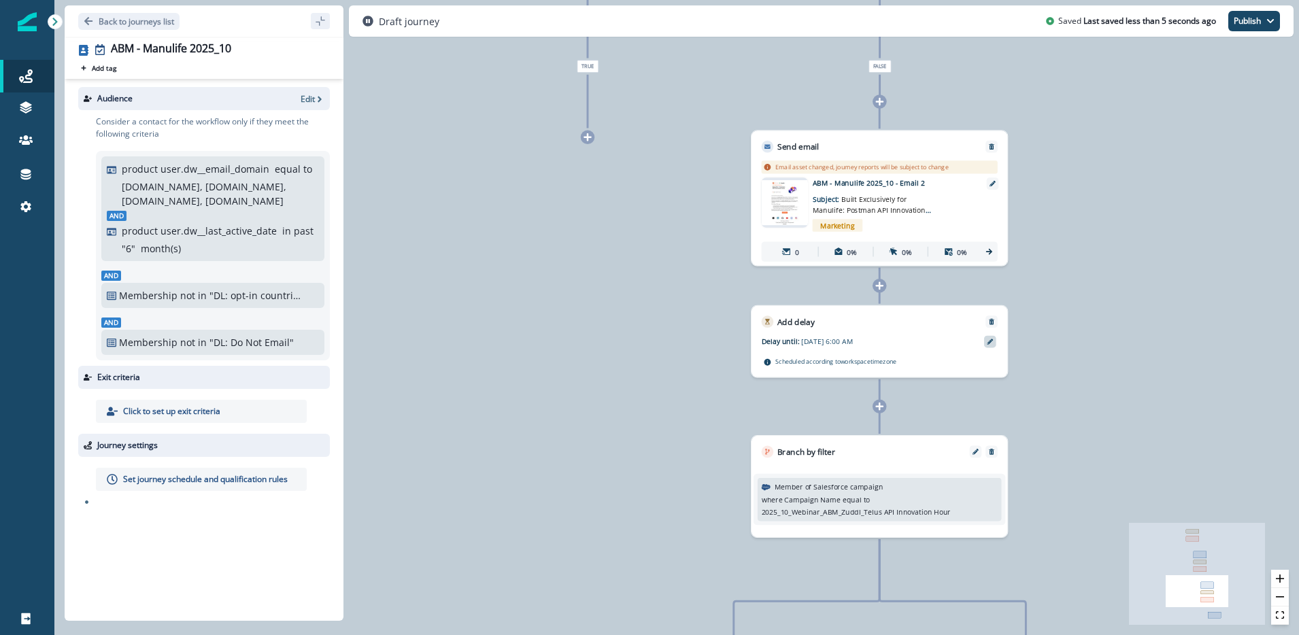
click at [991, 343] on icon at bounding box center [990, 342] width 6 height 6
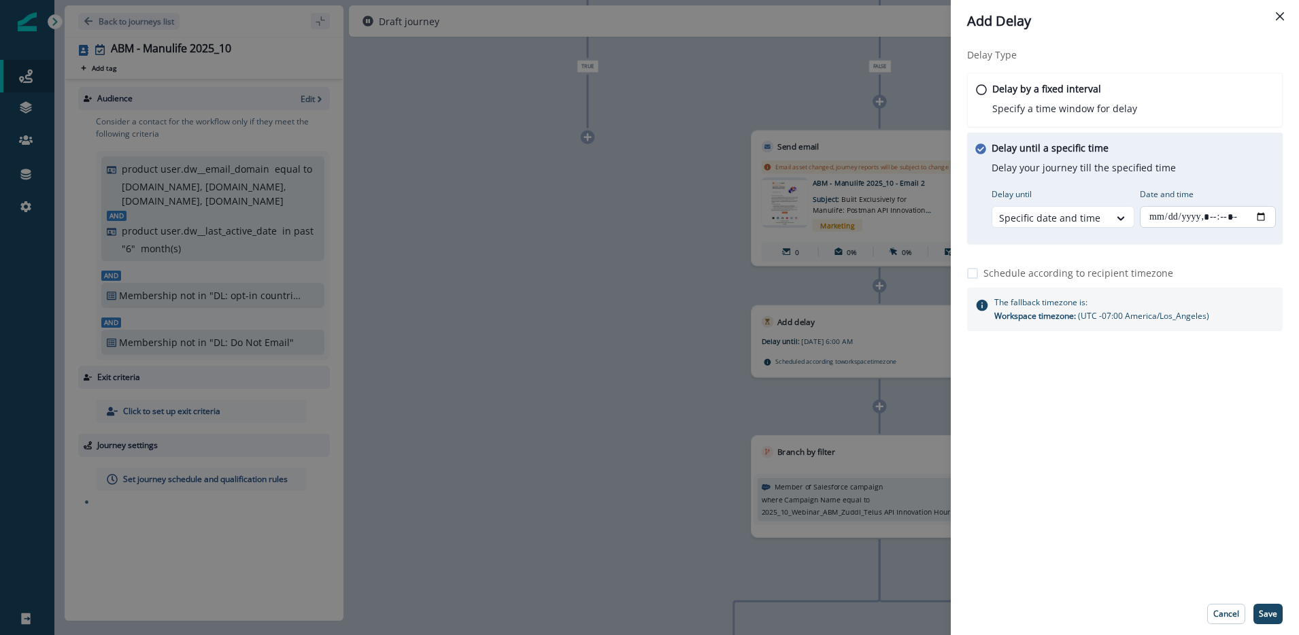
click at [1259, 212] on input "Date and time" at bounding box center [1208, 217] width 136 height 22
type input "**********"
click at [1166, 519] on div "Delay Type Delay by a fixed interval Specify a time window for delay Delay unti…" at bounding box center [1125, 317] width 348 height 551
drag, startPoint x: 1268, startPoint y: 617, endPoint x: 1036, endPoint y: 538, distance: 244.9
click at [1267, 616] on p "Save" at bounding box center [1268, 614] width 18 height 10
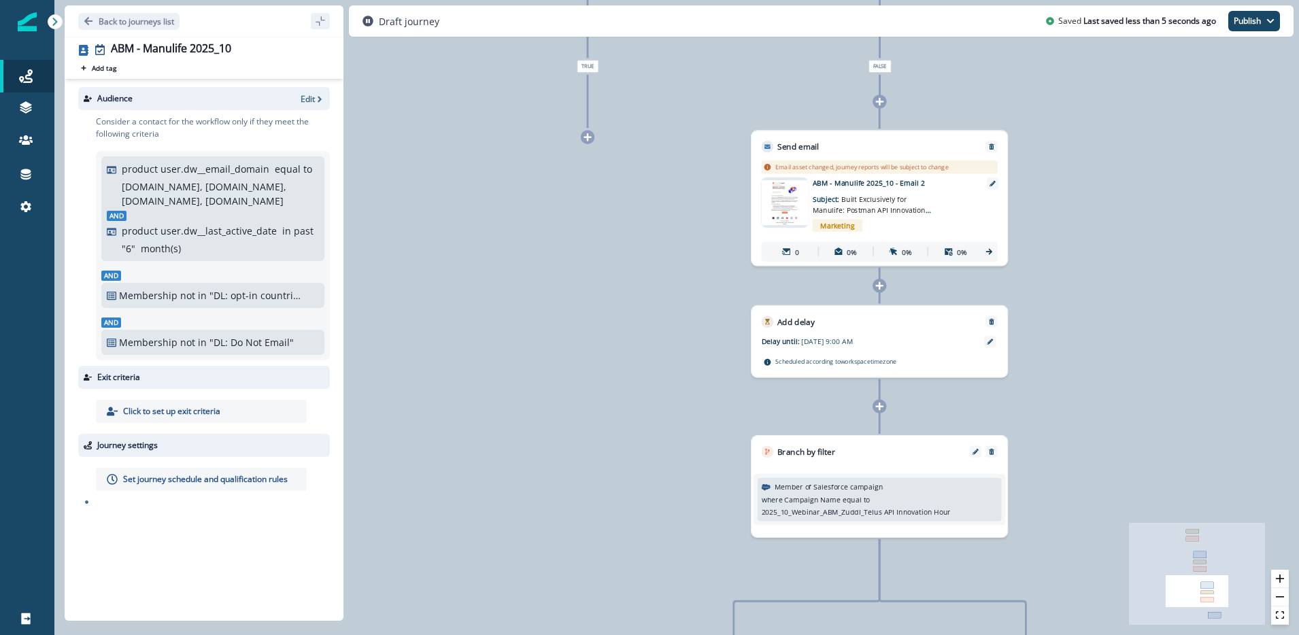
click at [938, 499] on div "where Campaign Name equal to 2025_10_Webinar_ABM_Zuddl_Telus API Innovation Hou…" at bounding box center [880, 505] width 236 height 23
click at [977, 449] on icon "Edit" at bounding box center [975, 452] width 6 height 6
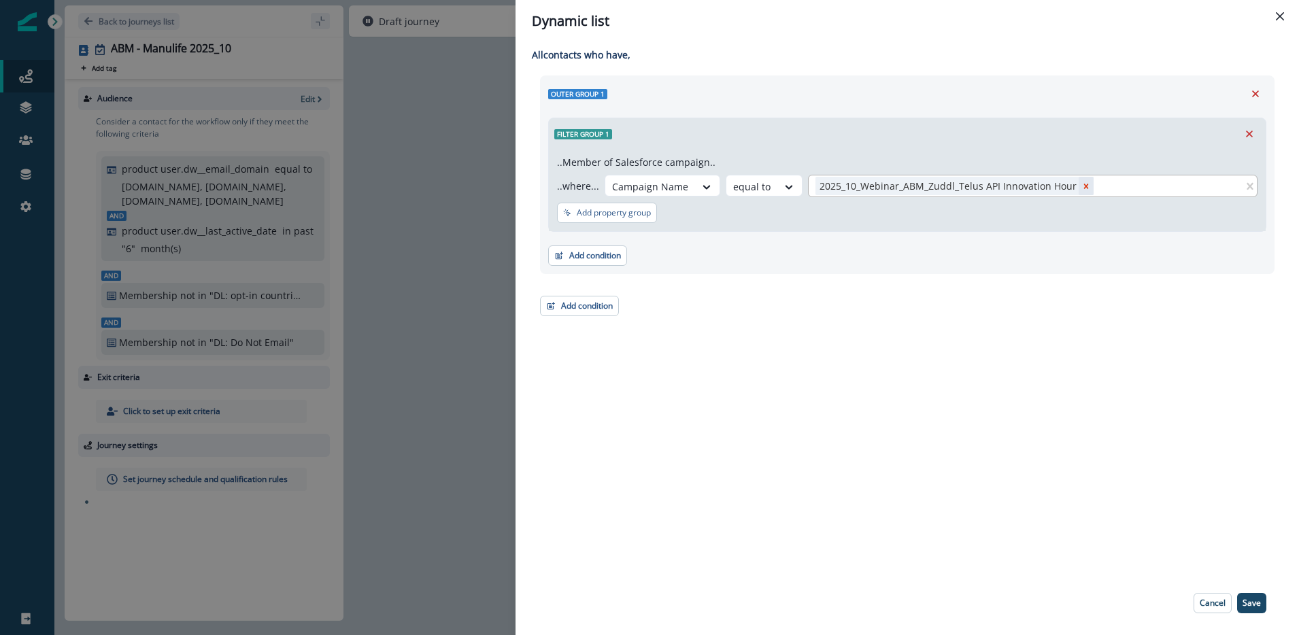
click at [1081, 182] on icon "Remove 2025_10_Webinar_ABM_Zuddl_Telus API Innovation Hour" at bounding box center [1086, 187] width 10 height 10
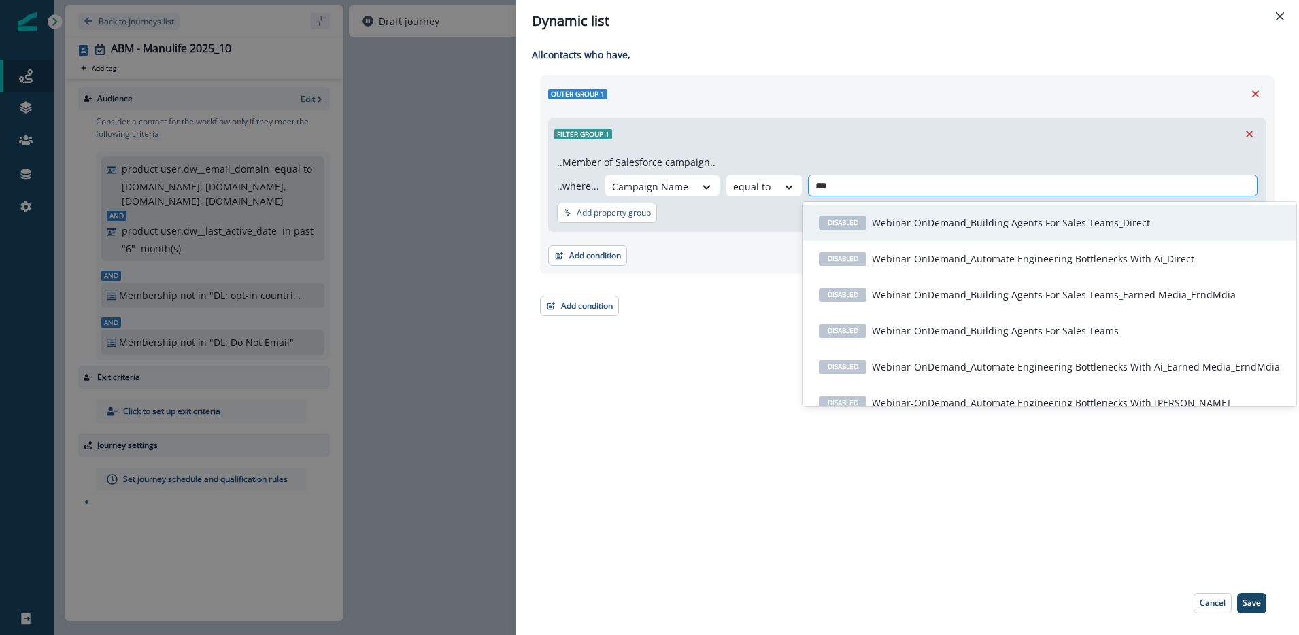
type input "****"
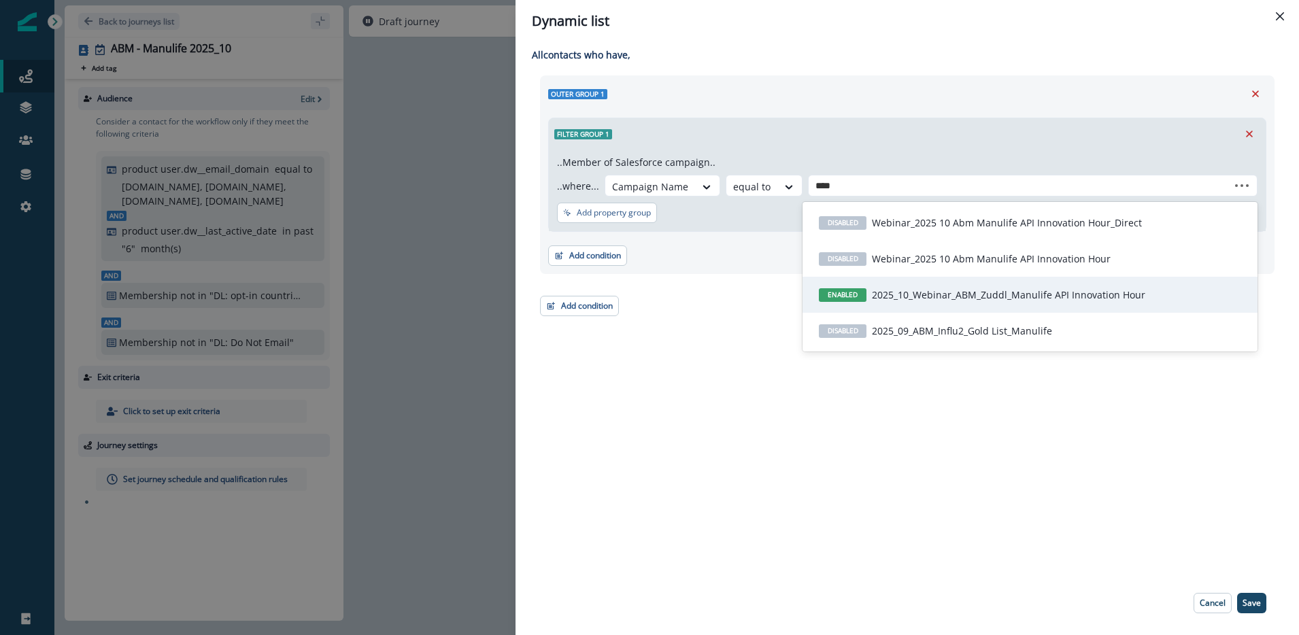
click at [980, 294] on p "2025_10_Webinar_ABM_Zuddl_Manulife API Innovation Hour" at bounding box center [1008, 295] width 273 height 14
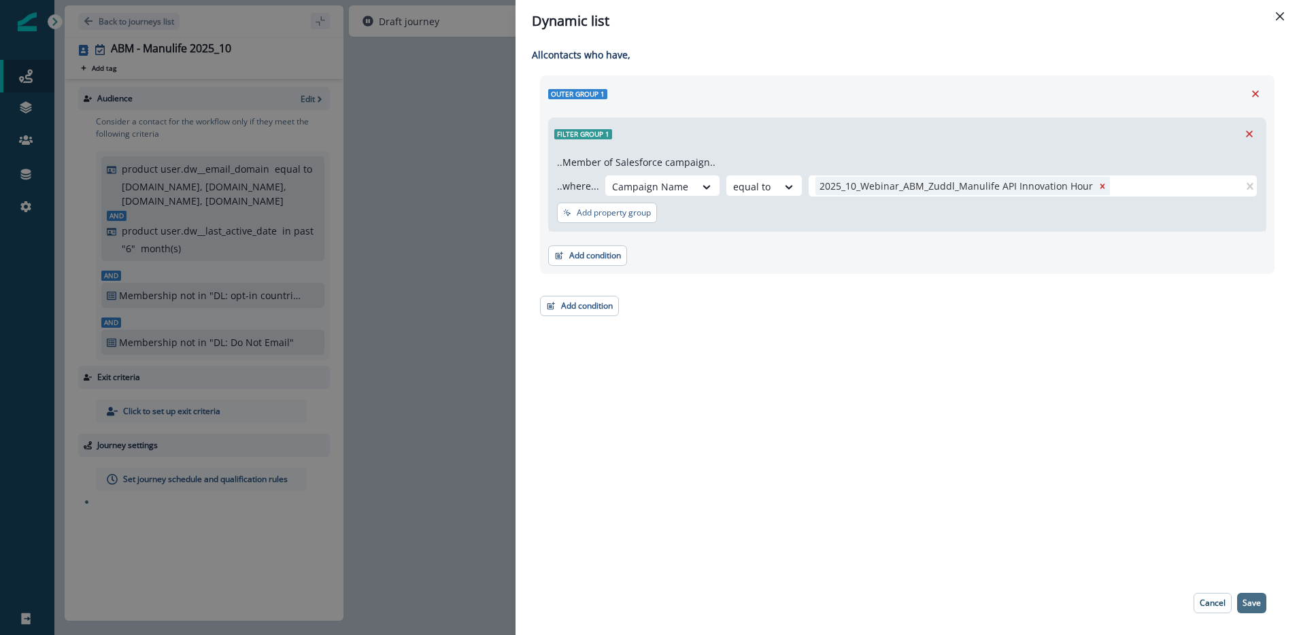
click at [1256, 598] on p "Save" at bounding box center [1251, 603] width 18 height 10
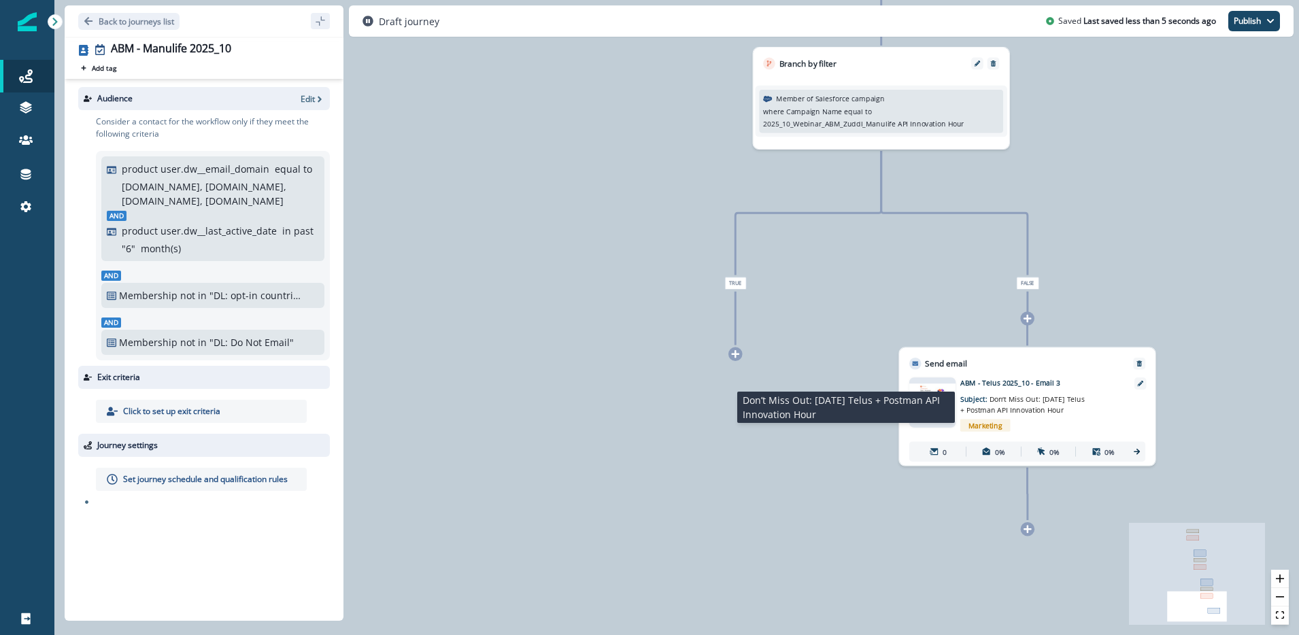
click at [1078, 401] on span "Don’t Miss Out: [DATE] Telus + Postman API Innovation Hour" at bounding box center [1022, 404] width 124 height 20
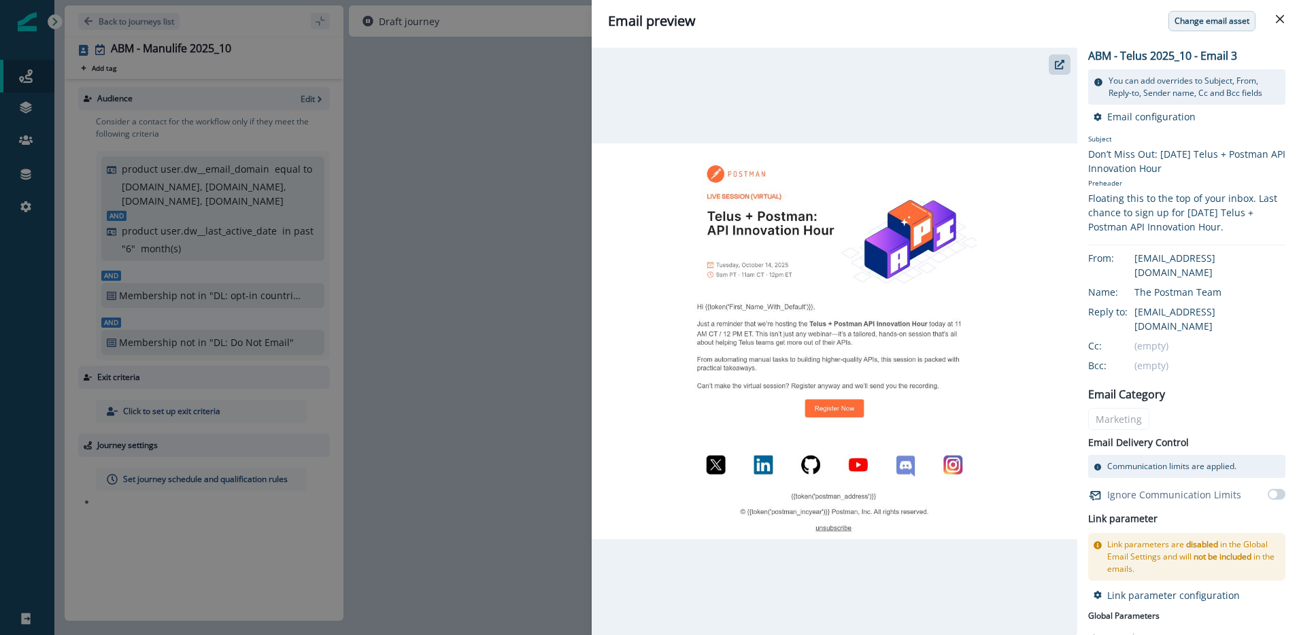
click at [1214, 27] on button "Change email asset" at bounding box center [1211, 21] width 87 height 20
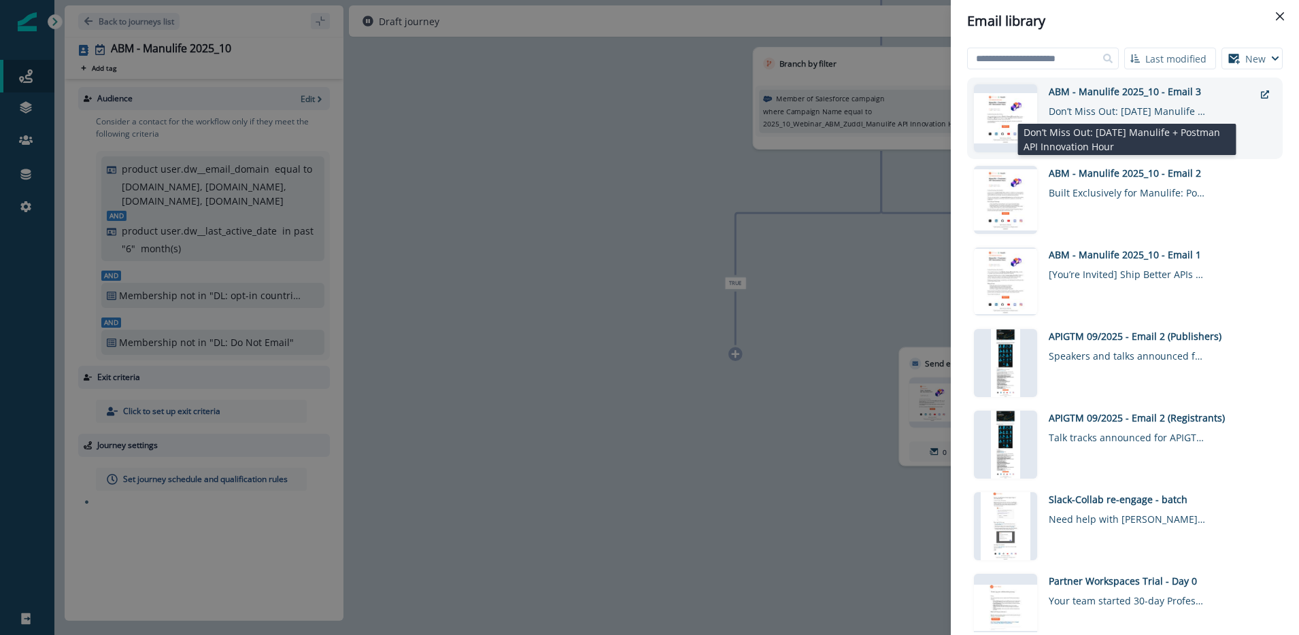
click at [1128, 107] on div "Don’t Miss Out: [DATE] Manulife + Postman API Innovation Hour" at bounding box center [1127, 109] width 156 height 20
